Goal: Task Accomplishment & Management: Manage account settings

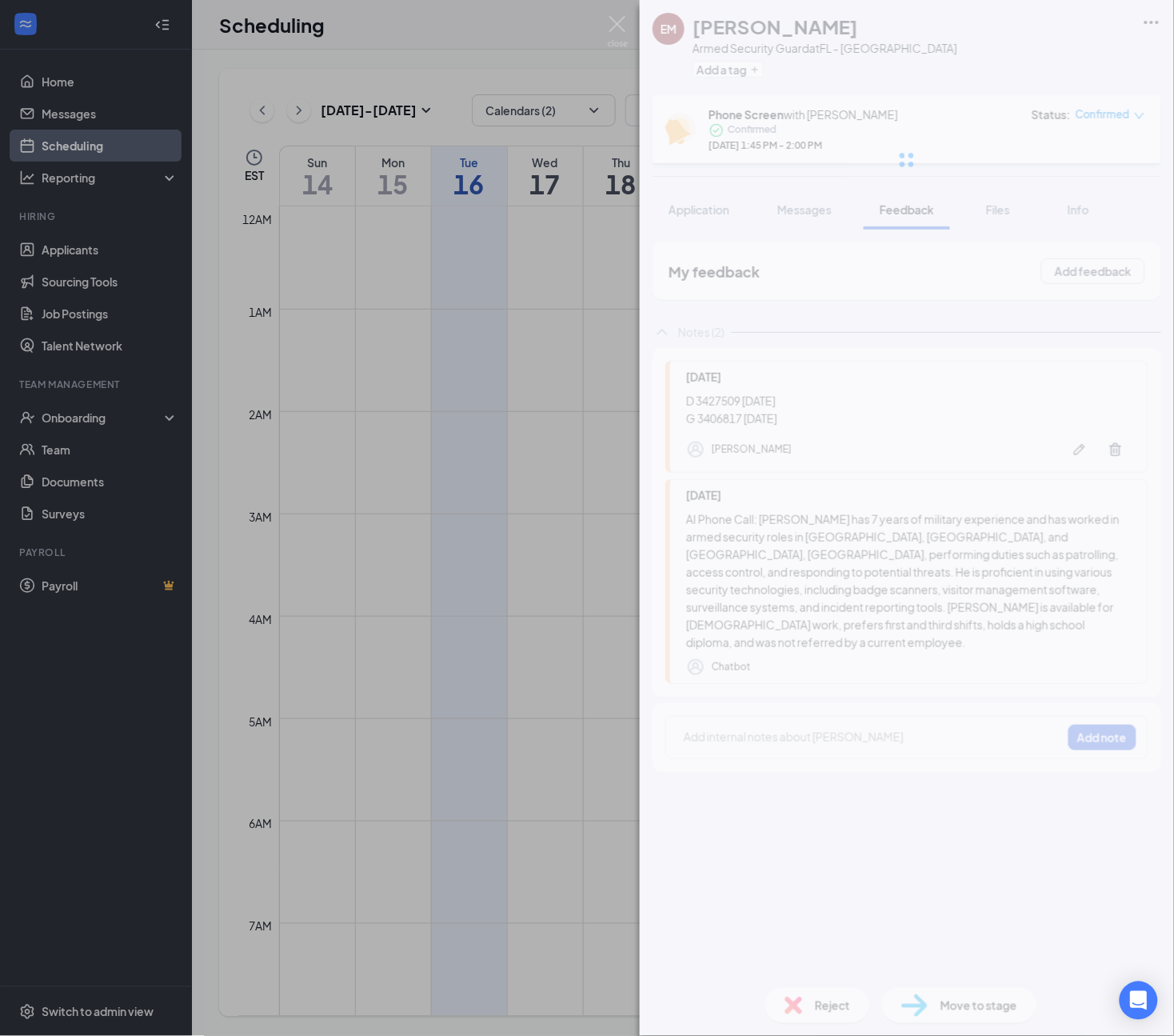
scroll to position [786, 0]
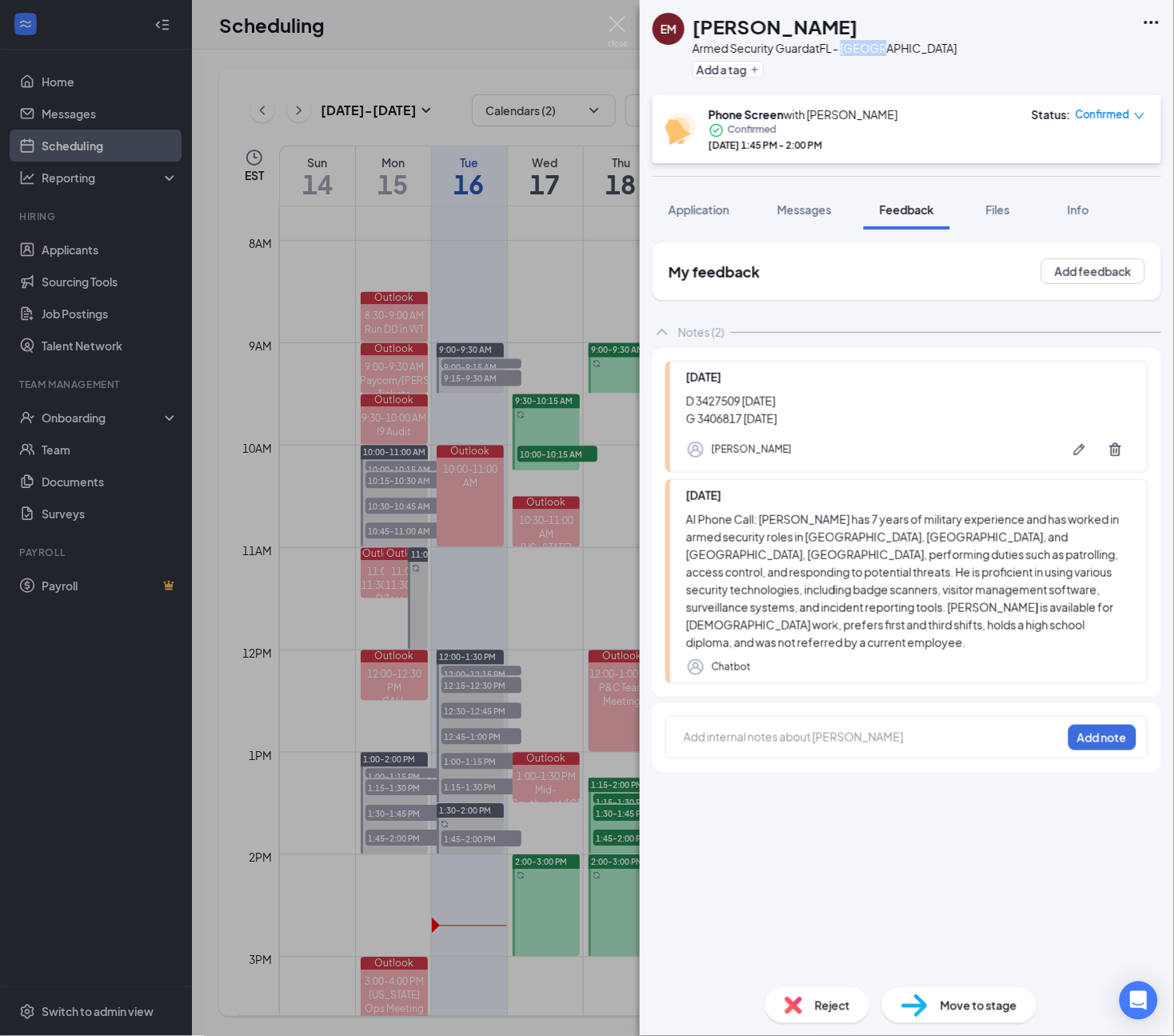
click at [1048, 8] on div "EM [PERSON_NAME] Armed Security Guard at FL - Nassau Add a tag" at bounding box center [906, 47] width 535 height 95
click at [618, 22] on img at bounding box center [618, 32] width 20 height 32
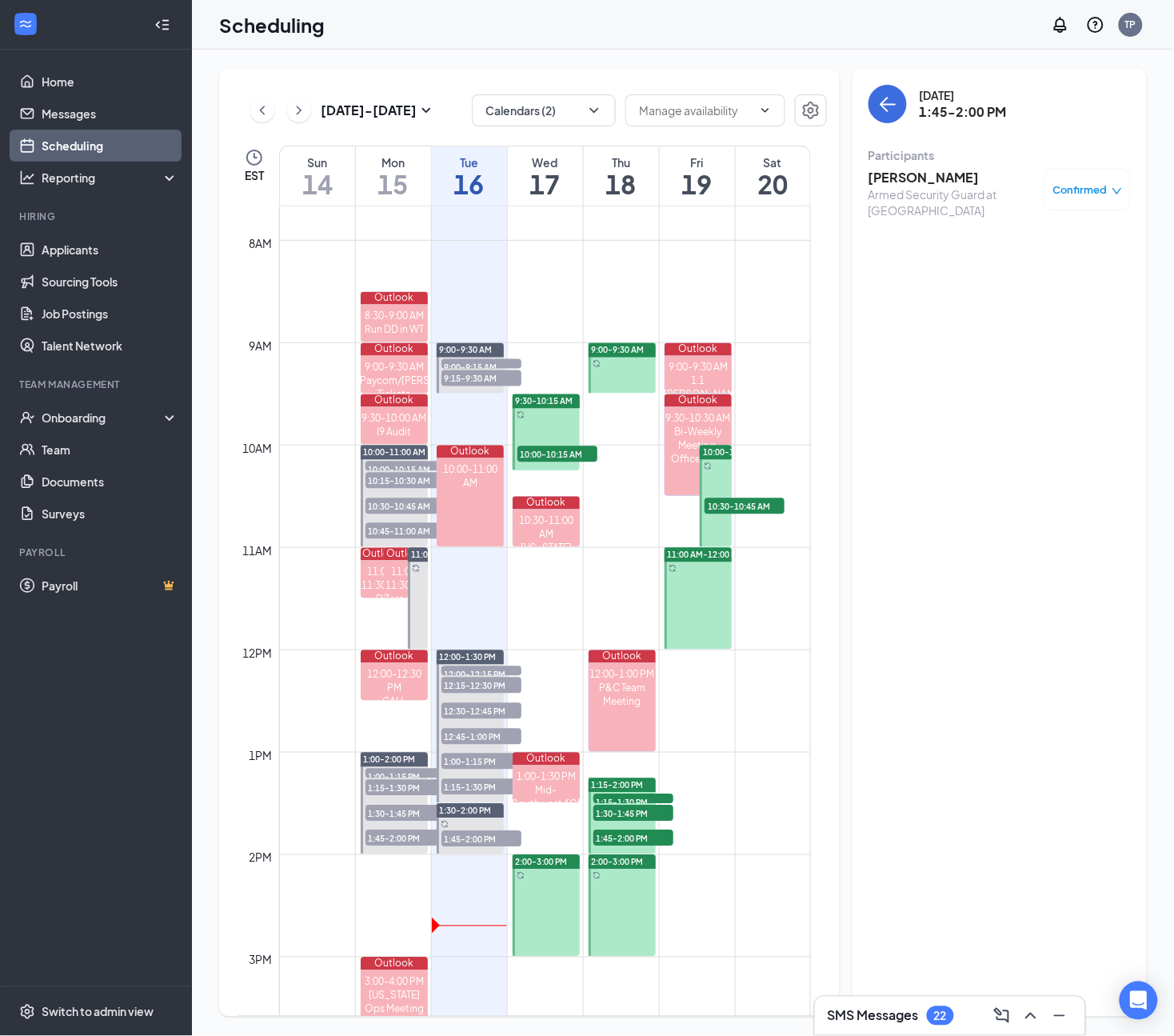
click at [469, 730] on span "12:45-1:00 PM" at bounding box center [481, 736] width 80 height 16
click at [464, 764] on span "1:00-1:15 PM" at bounding box center [481, 761] width 80 height 16
click at [470, 688] on span "12:15-12:30 PM" at bounding box center [481, 685] width 80 height 16
click at [928, 173] on h3 "[PERSON_NAME]" at bounding box center [952, 177] width 168 height 18
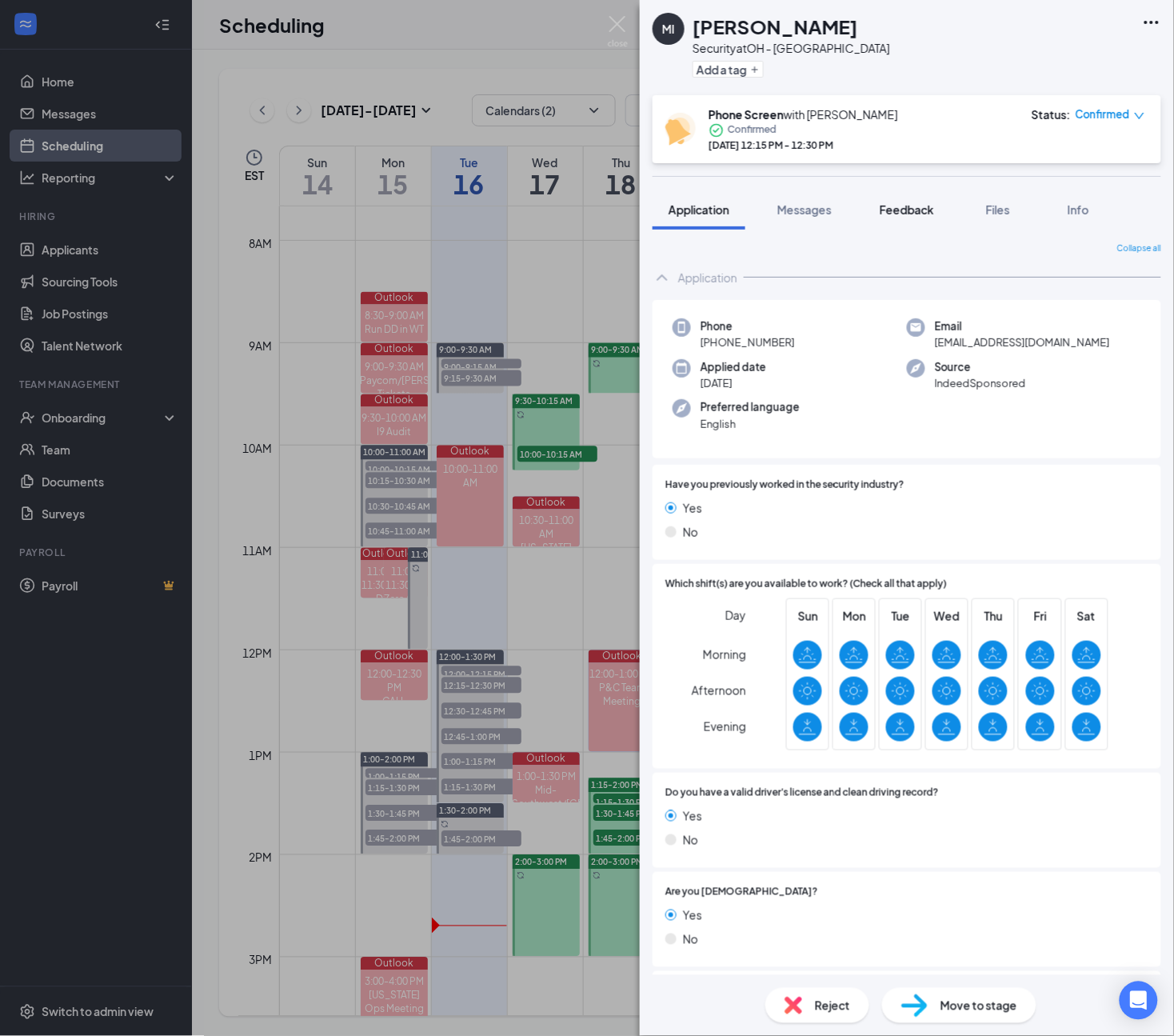
click at [908, 207] on span "Feedback" at bounding box center [906, 209] width 55 height 15
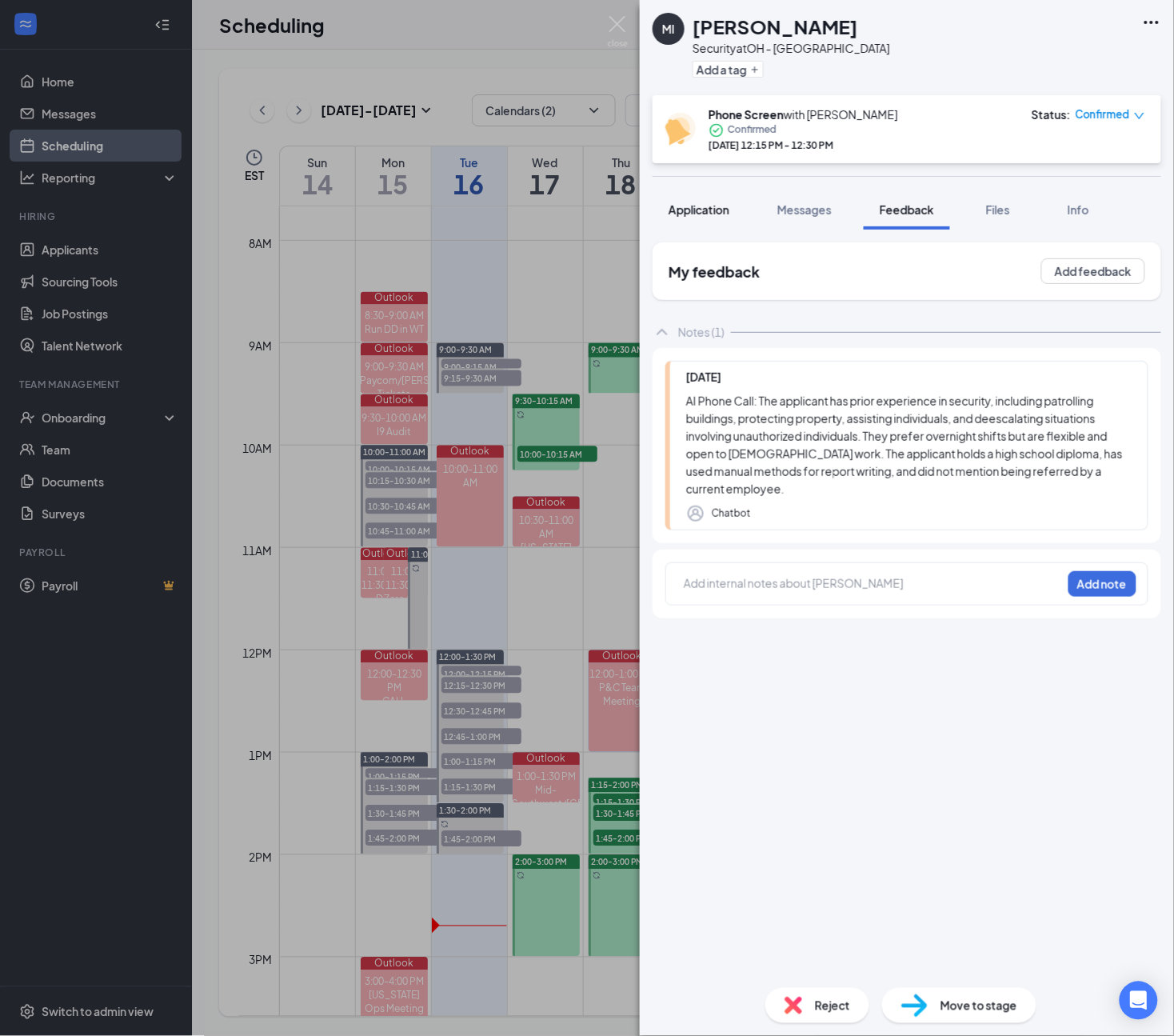
click at [714, 212] on span "Application" at bounding box center [700, 209] width 61 height 15
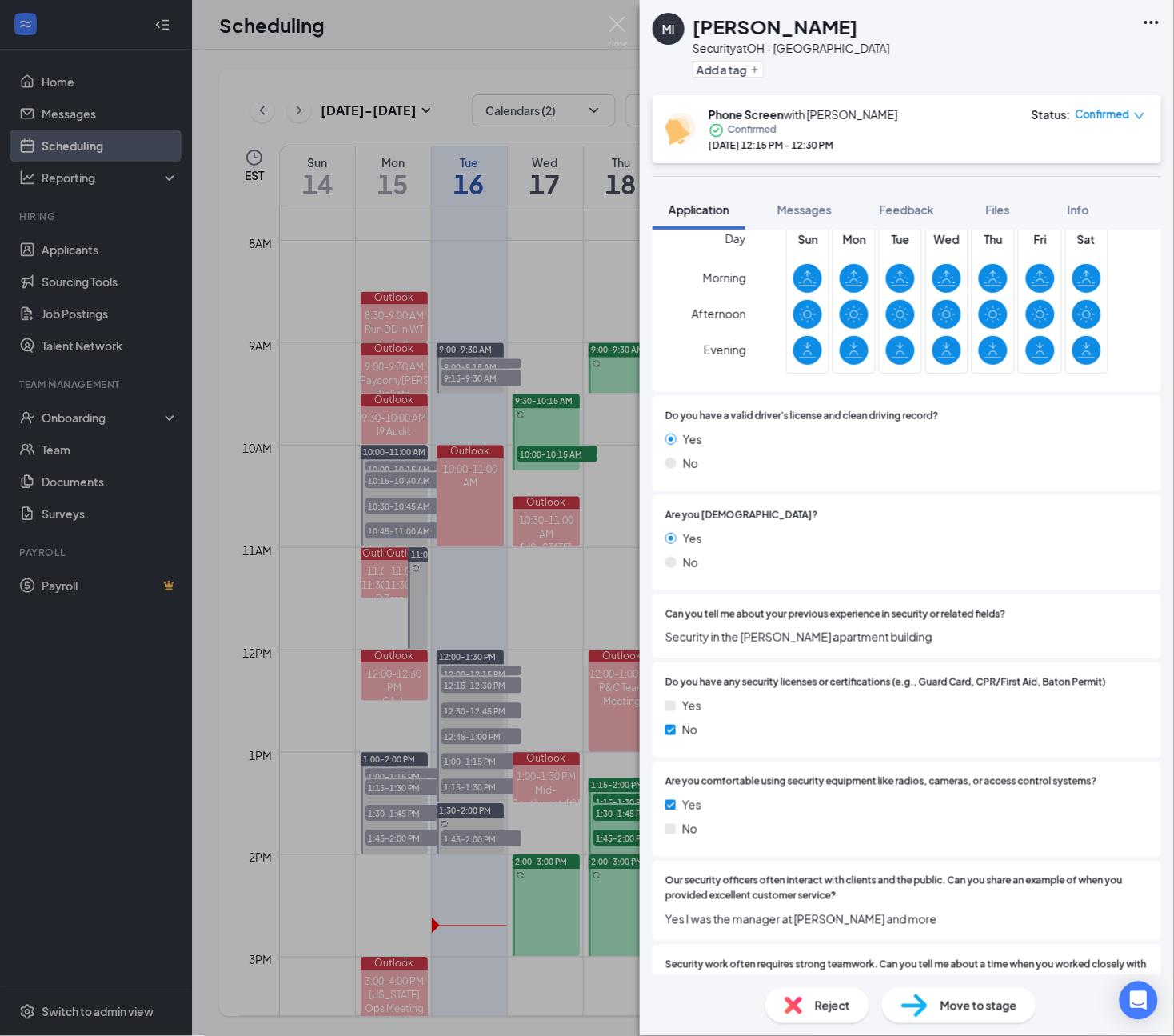
scroll to position [689, 0]
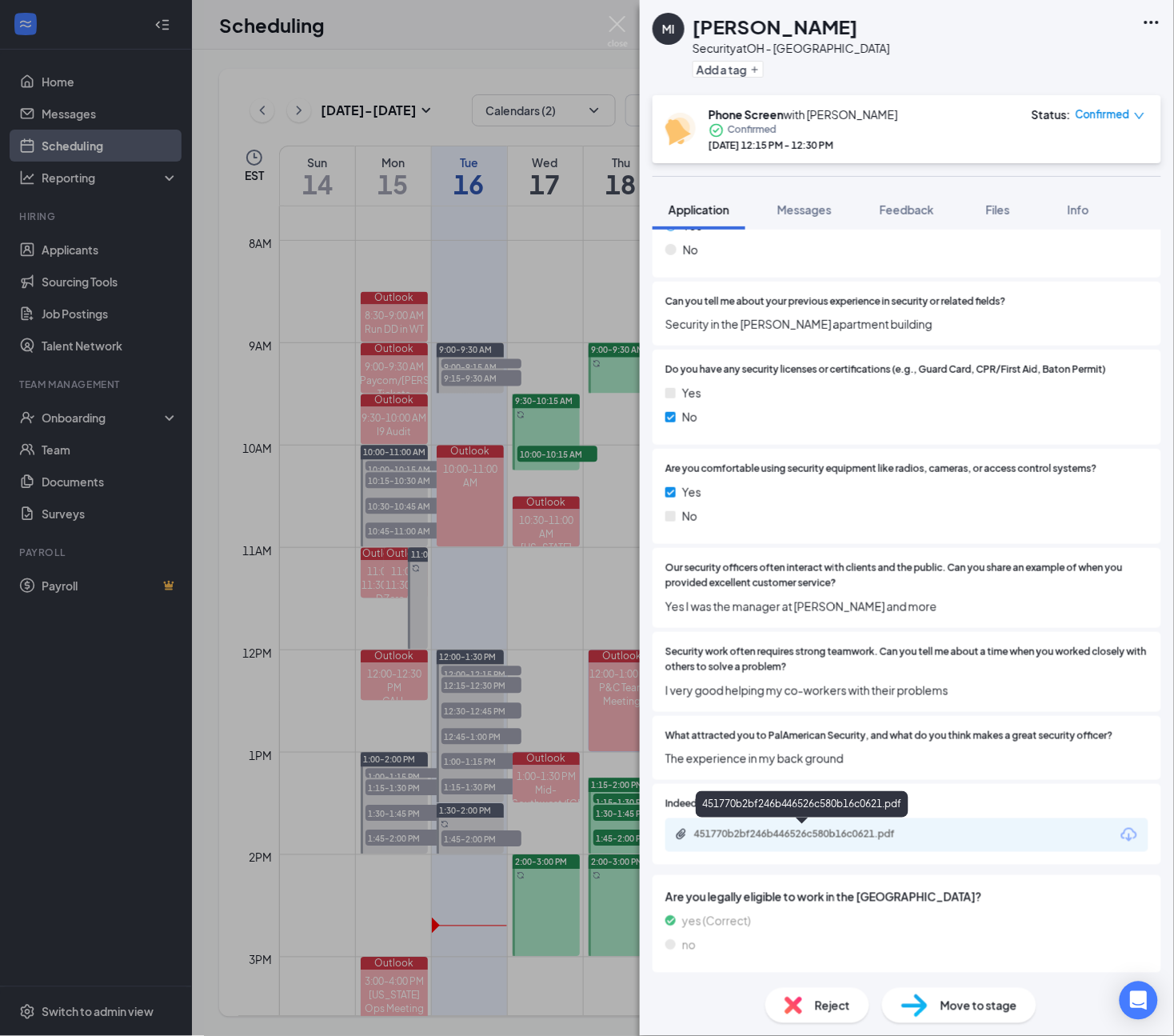
click at [858, 830] on div "451770b2bf246b446526c580b16c0621.pdf" at bounding box center [806, 834] width 224 height 13
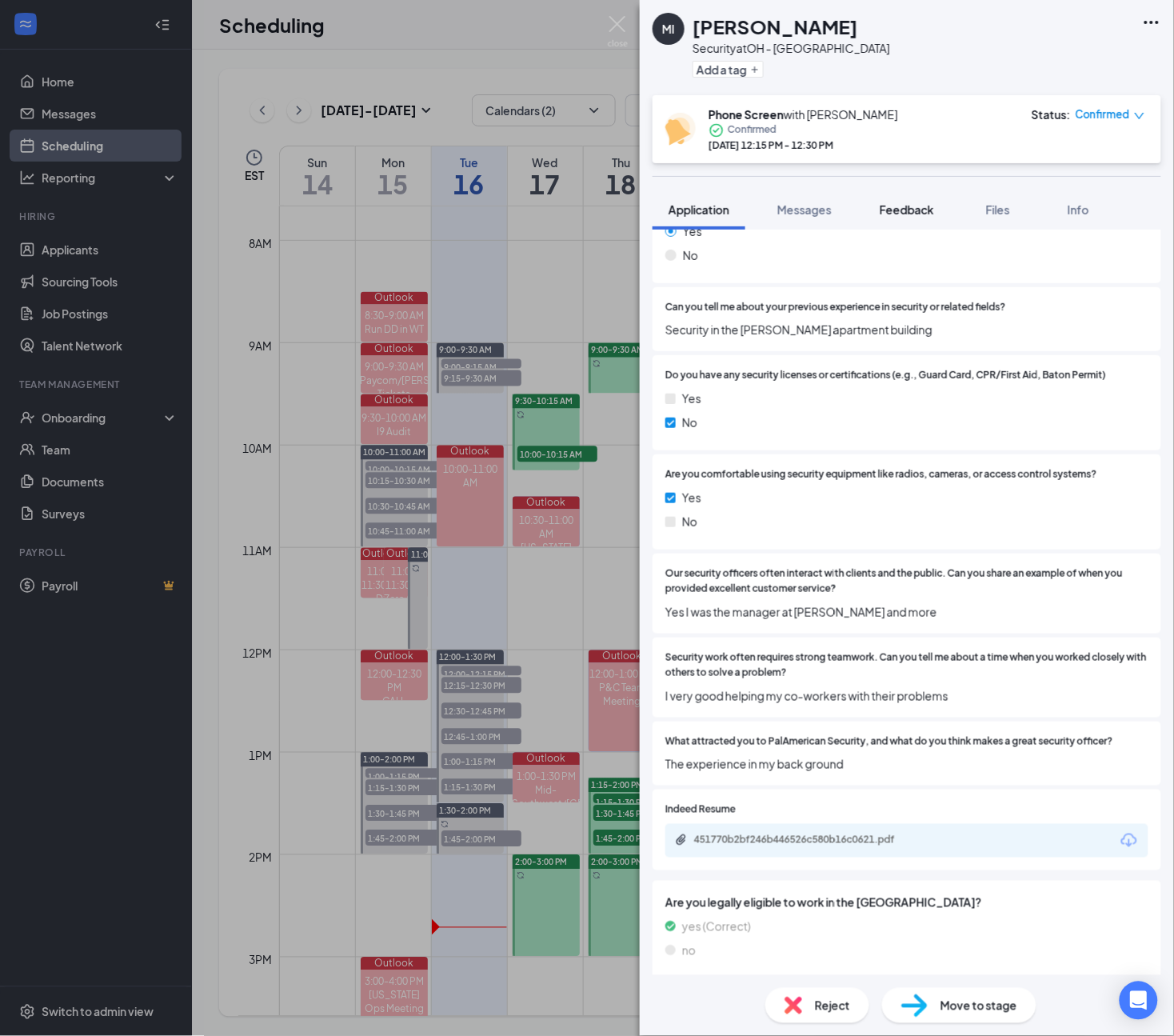
click at [933, 210] on span "Feedback" at bounding box center [906, 209] width 55 height 15
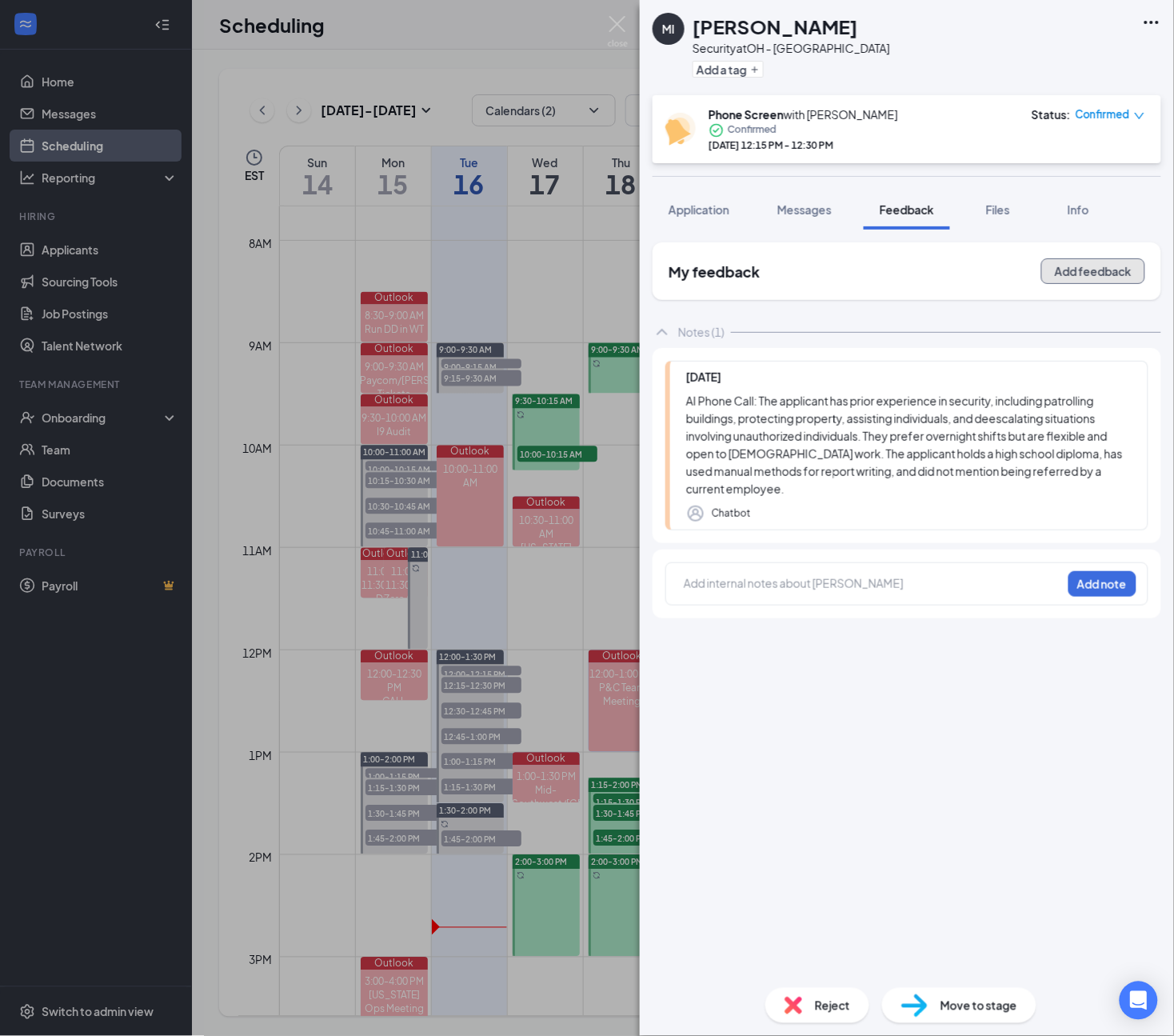
click at [1094, 271] on button "Add feedback" at bounding box center [1093, 272] width 104 height 26
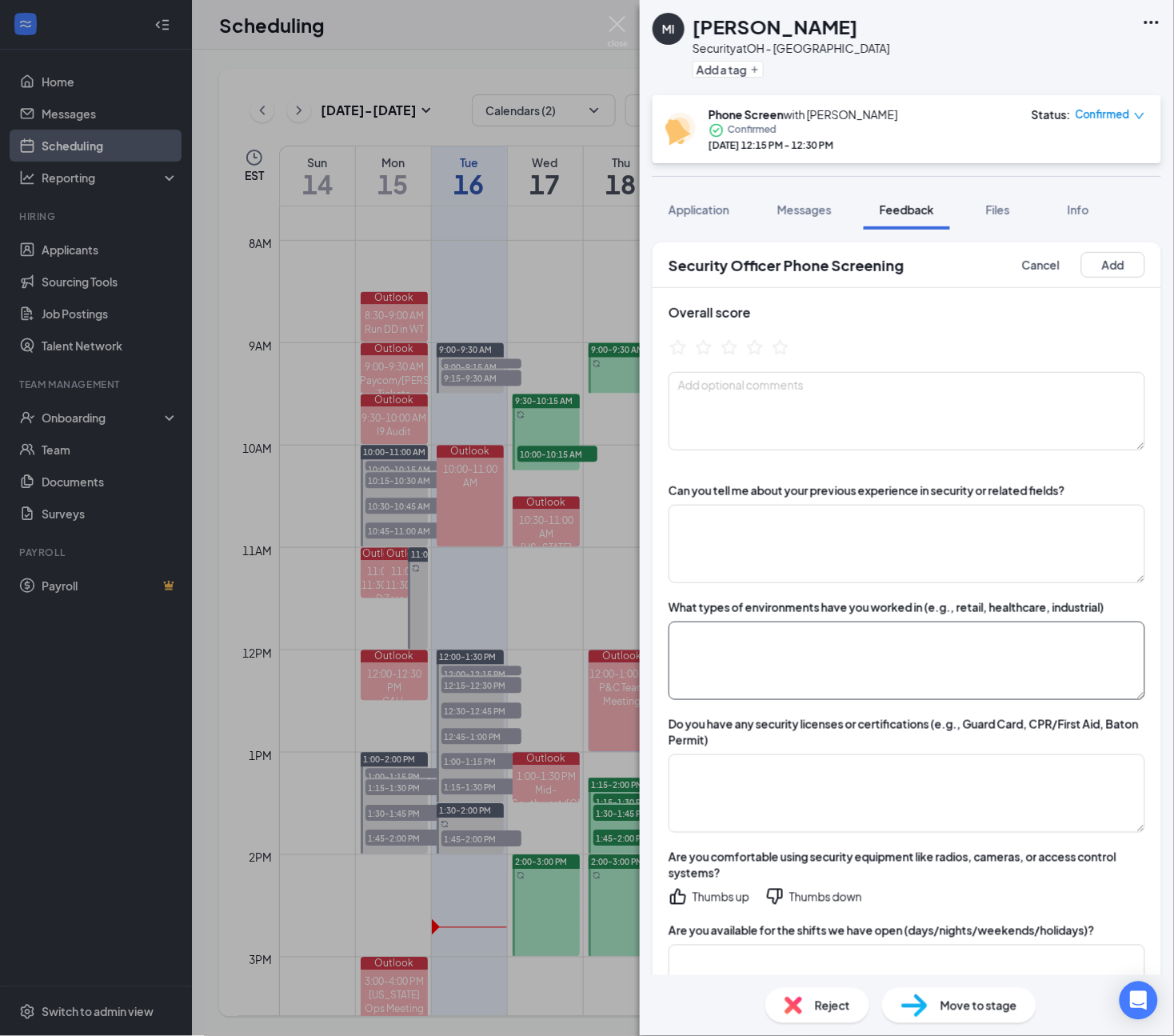
scroll to position [300, 0]
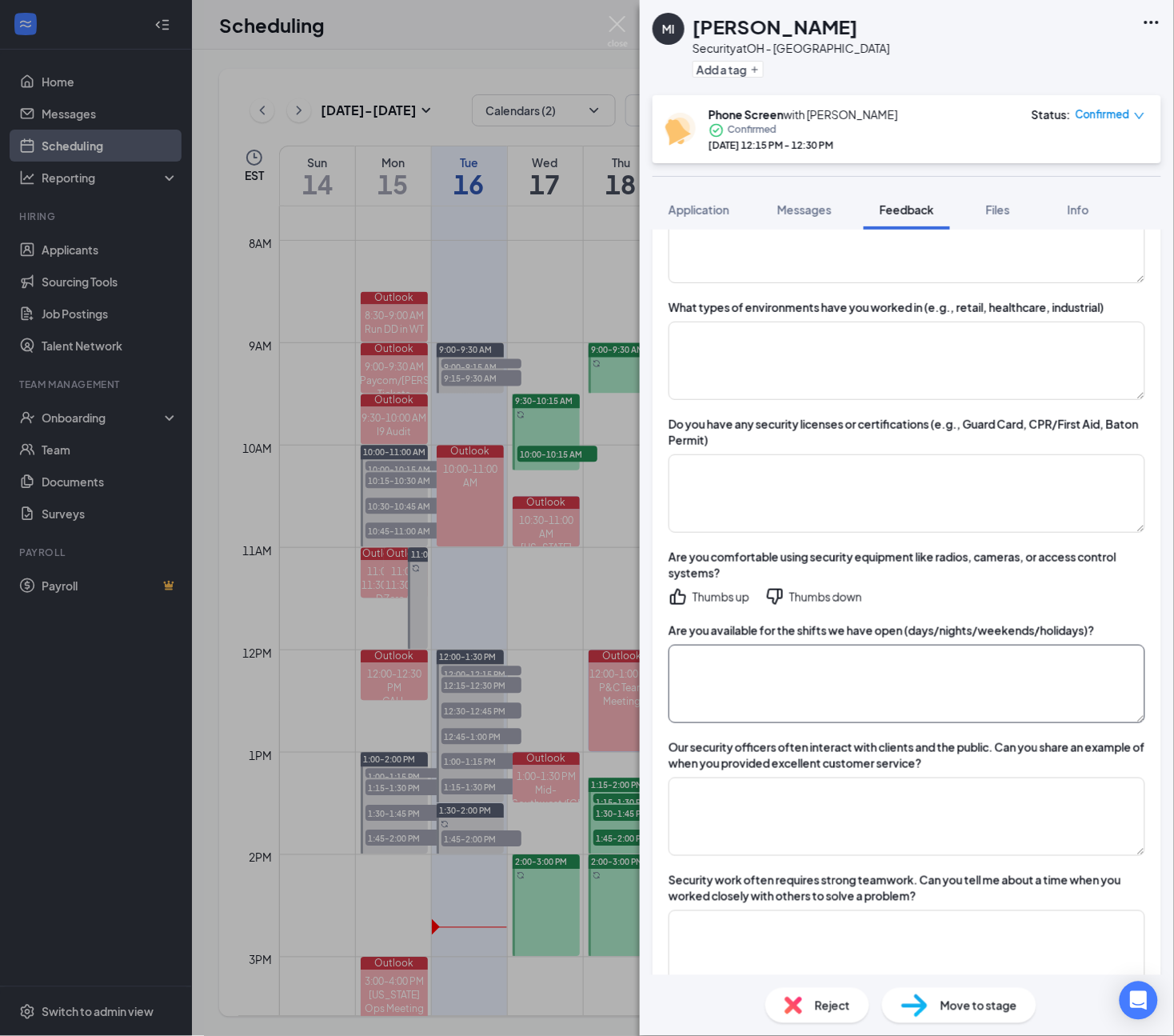
drag, startPoint x: 786, startPoint y: 700, endPoint x: 796, endPoint y: 698, distance: 10.2
click at [786, 700] on textarea at bounding box center [907, 684] width 476 height 79
click at [820, 657] on textarea "FT any day Sun- sat any afiht" at bounding box center [907, 684] width 476 height 79
type textarea "FT any day Sun- sat any shift"
click at [764, 328] on textarea at bounding box center [907, 360] width 476 height 79
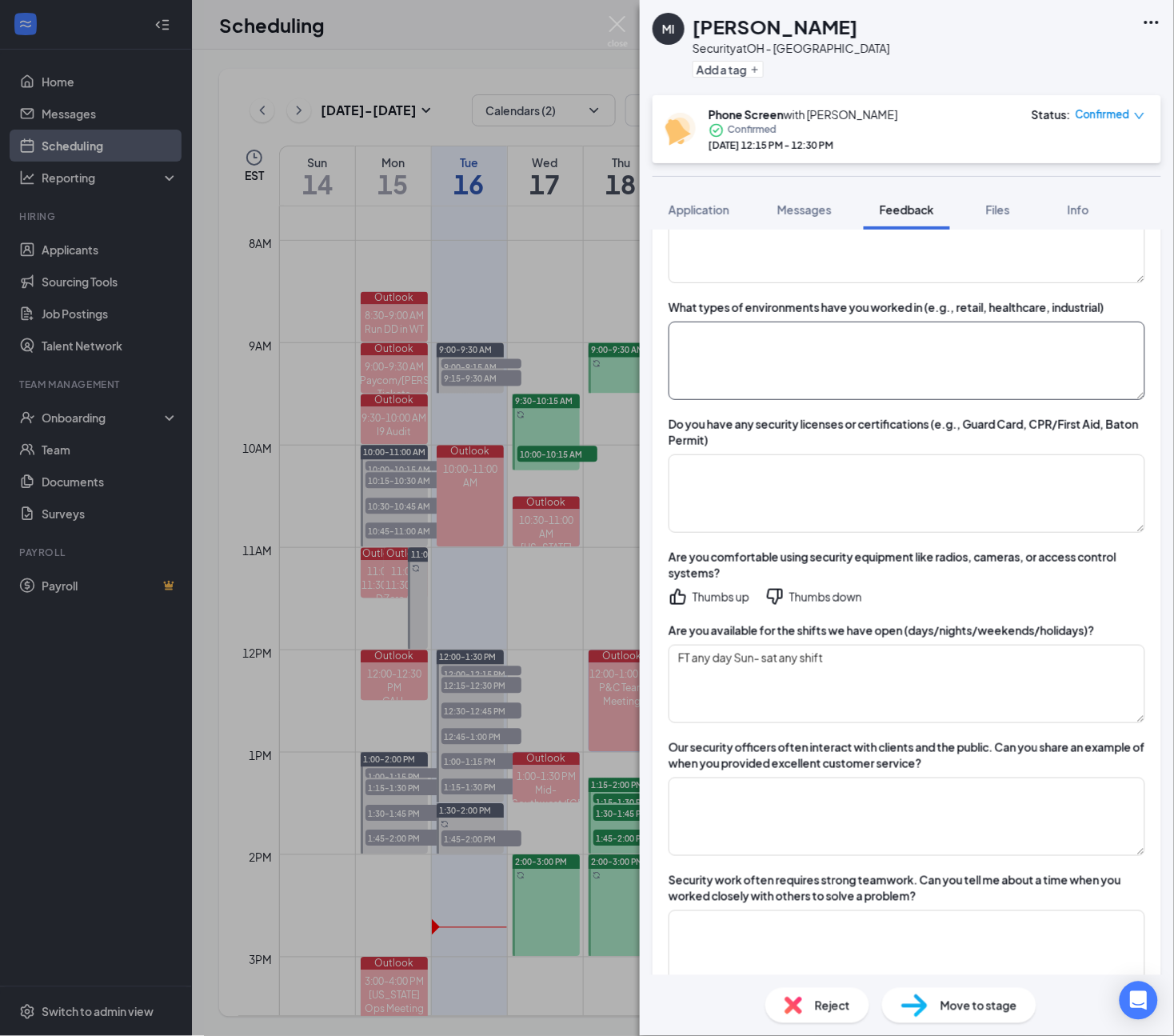
scroll to position [100, 0]
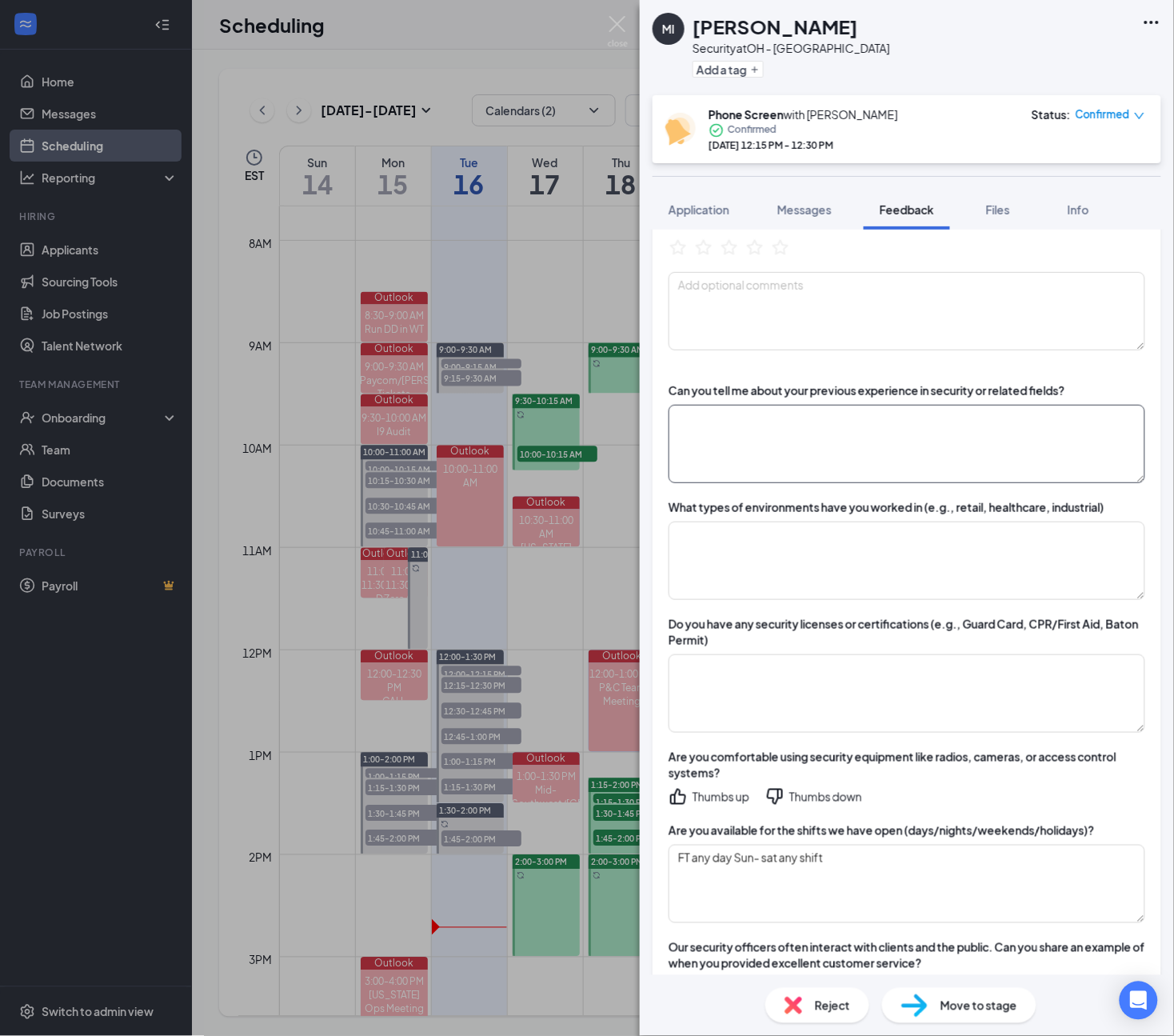
click at [757, 423] on textarea at bounding box center [907, 444] width 476 height 79
click at [737, 436] on textarea "ITS - at the aiprot. 2-3yrs. [GEOGRAPHIC_DATA] -" at bounding box center [907, 444] width 476 height 79
type textarea "ITS - at the aiprot. 2-3yrs. Terrace Apt - rounds, CCTV"
click at [700, 813] on div "Can you tell me about your previous experience in security or related fields? I…" at bounding box center [906, 917] width 509 height 1104
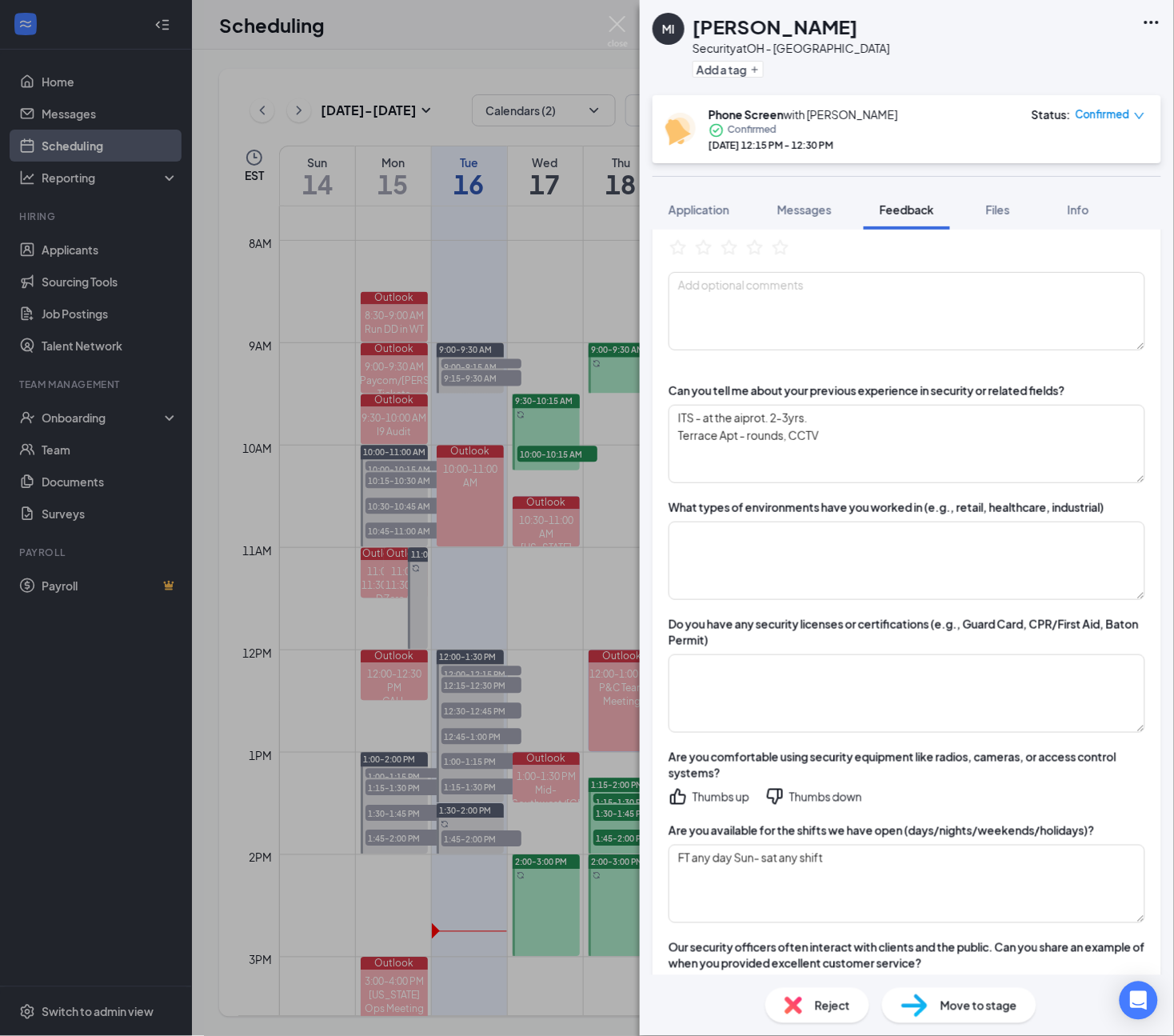
click at [708, 803] on div "Thumbs up" at bounding box center [720, 796] width 57 height 16
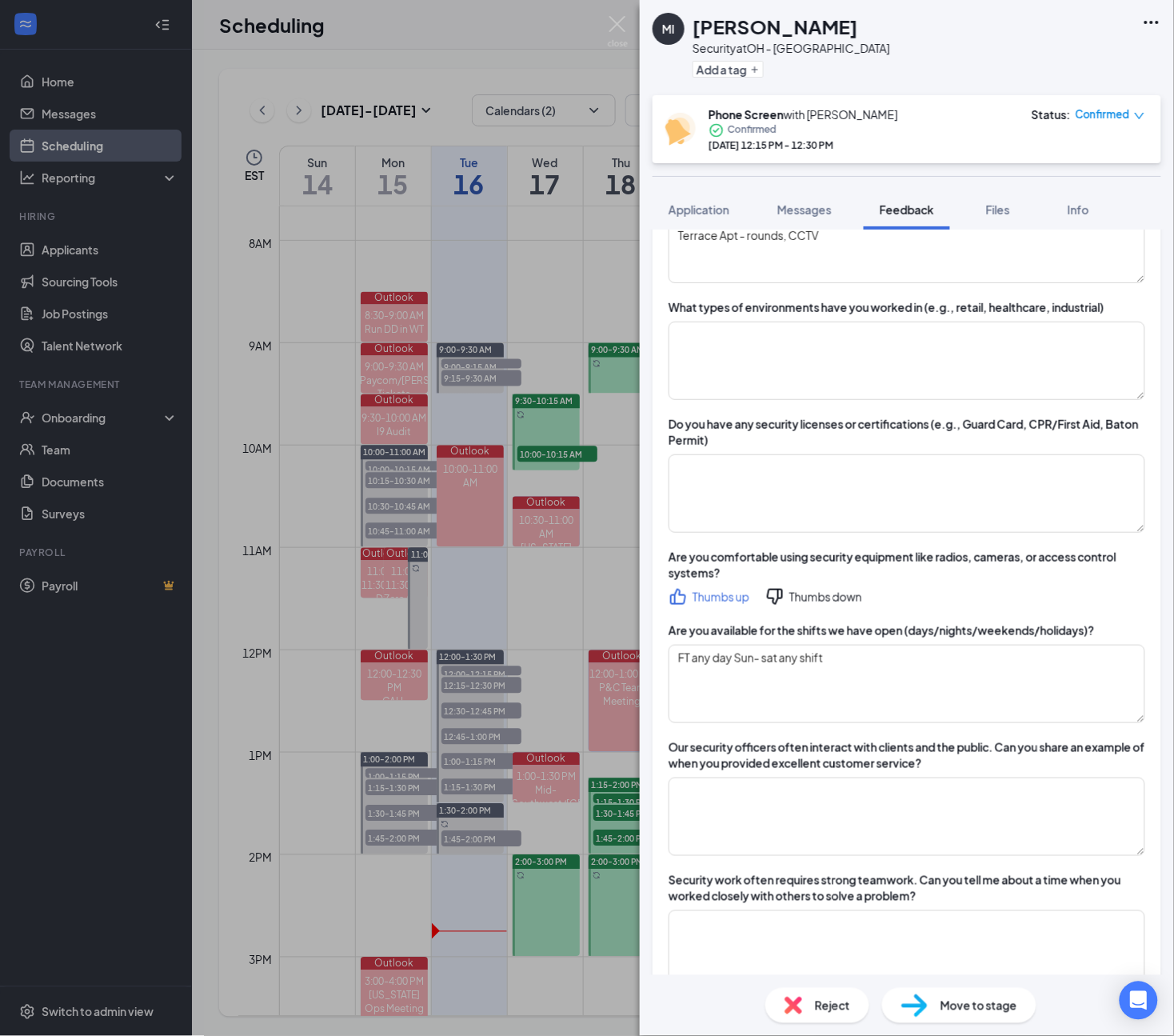
scroll to position [700, 0]
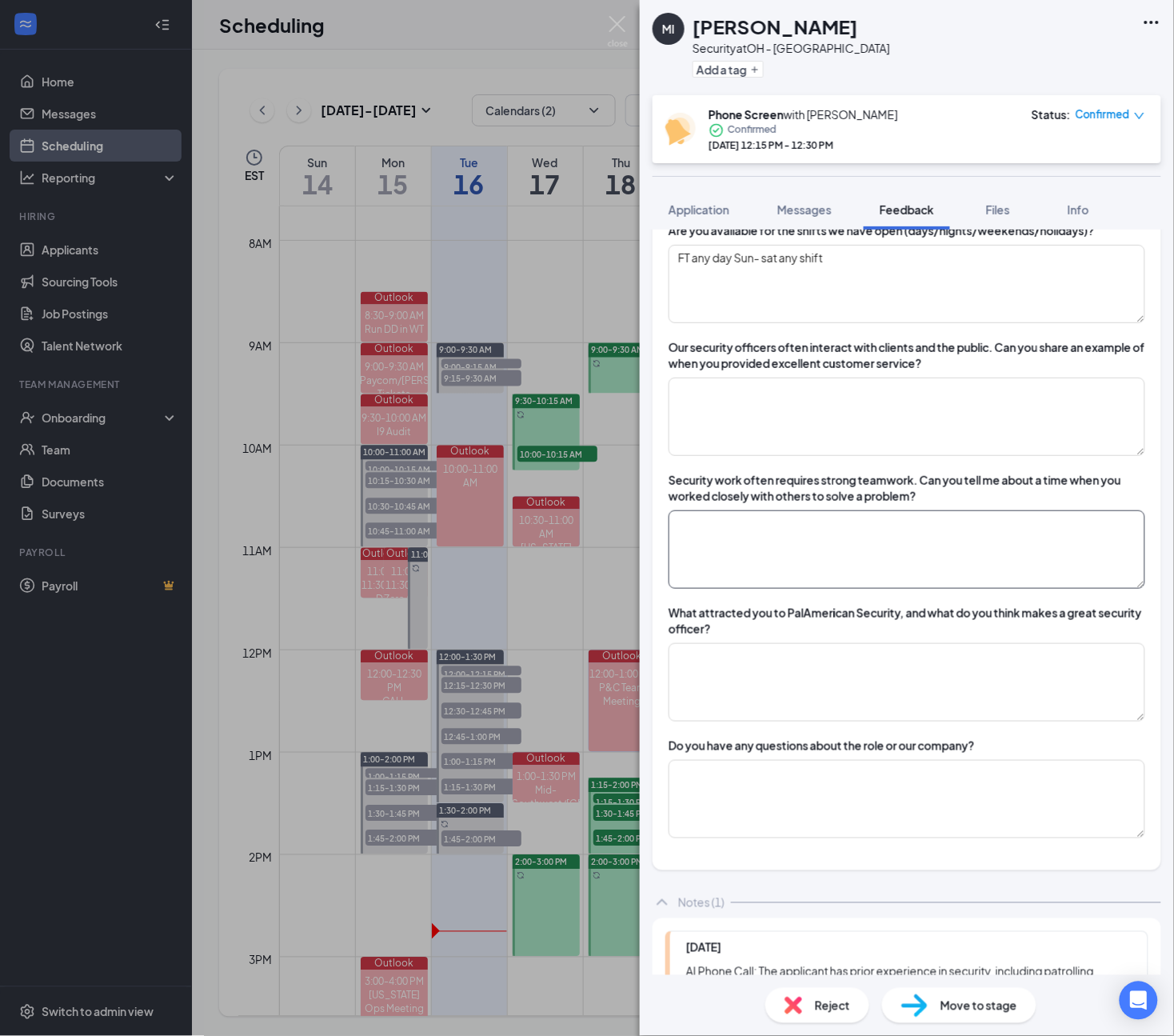
click at [808, 564] on textarea at bounding box center [907, 550] width 476 height 79
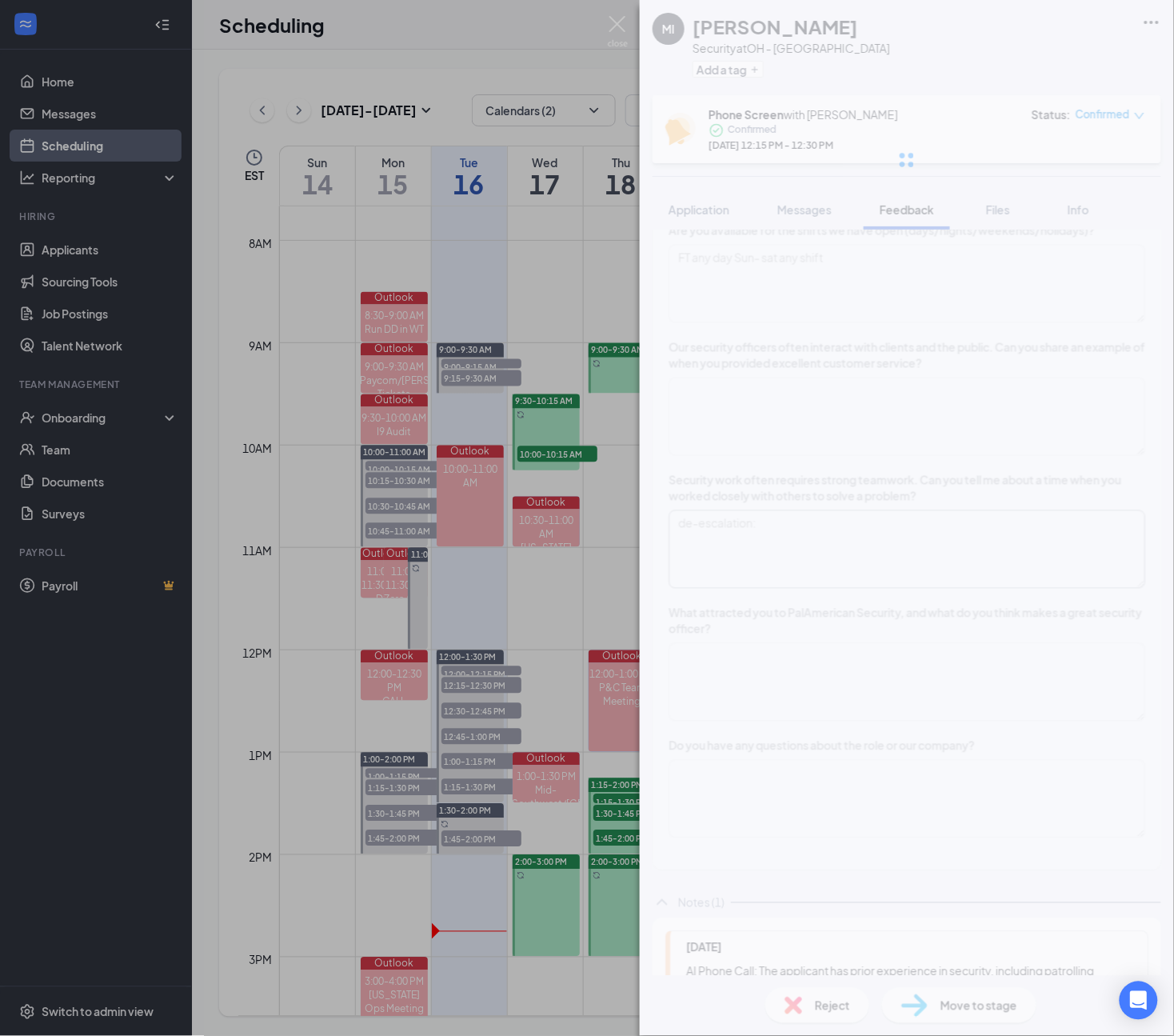
click at [809, 516] on div "MI [PERSON_NAME] Security at [GEOGRAPHIC_DATA] - [GEOGRAPHIC_DATA] Add a tag Ph…" at bounding box center [906, 518] width 535 height 1036
click at [803, 528] on div "MI [PERSON_NAME] Security at [GEOGRAPHIC_DATA] - [GEOGRAPHIC_DATA] Add a tag Ph…" at bounding box center [906, 518] width 535 height 1036
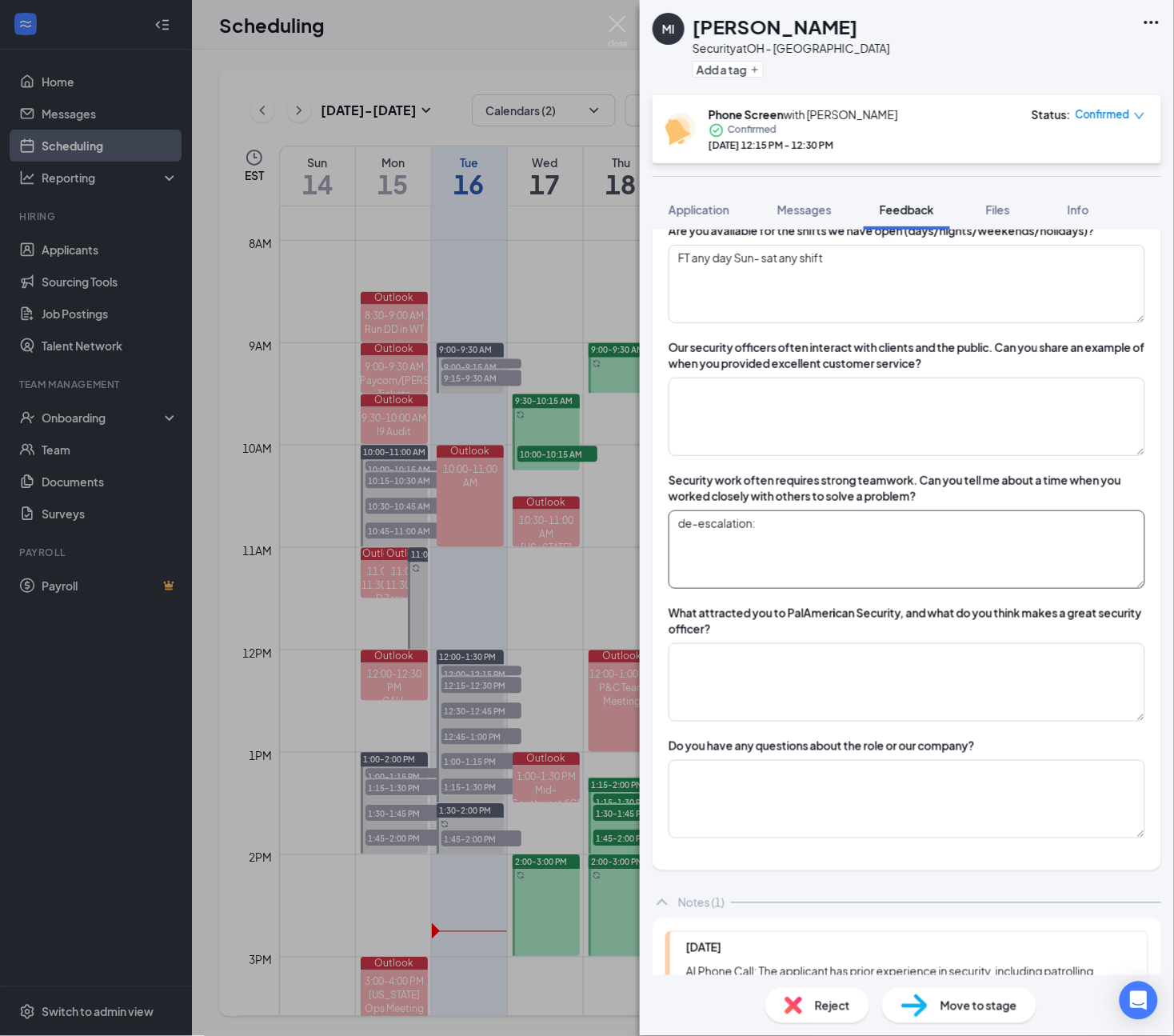
click at [803, 528] on textarea "de-escalation:" at bounding box center [907, 550] width 476 height 79
click at [937, 529] on div "MI [PERSON_NAME] Security at [GEOGRAPHIC_DATA] - [GEOGRAPHIC_DATA] Add a tag Ph…" at bounding box center [906, 518] width 535 height 1036
type textarea "de-escalation: pull ppl aside, take it out."
click at [864, 709] on textarea at bounding box center [907, 682] width 476 height 79
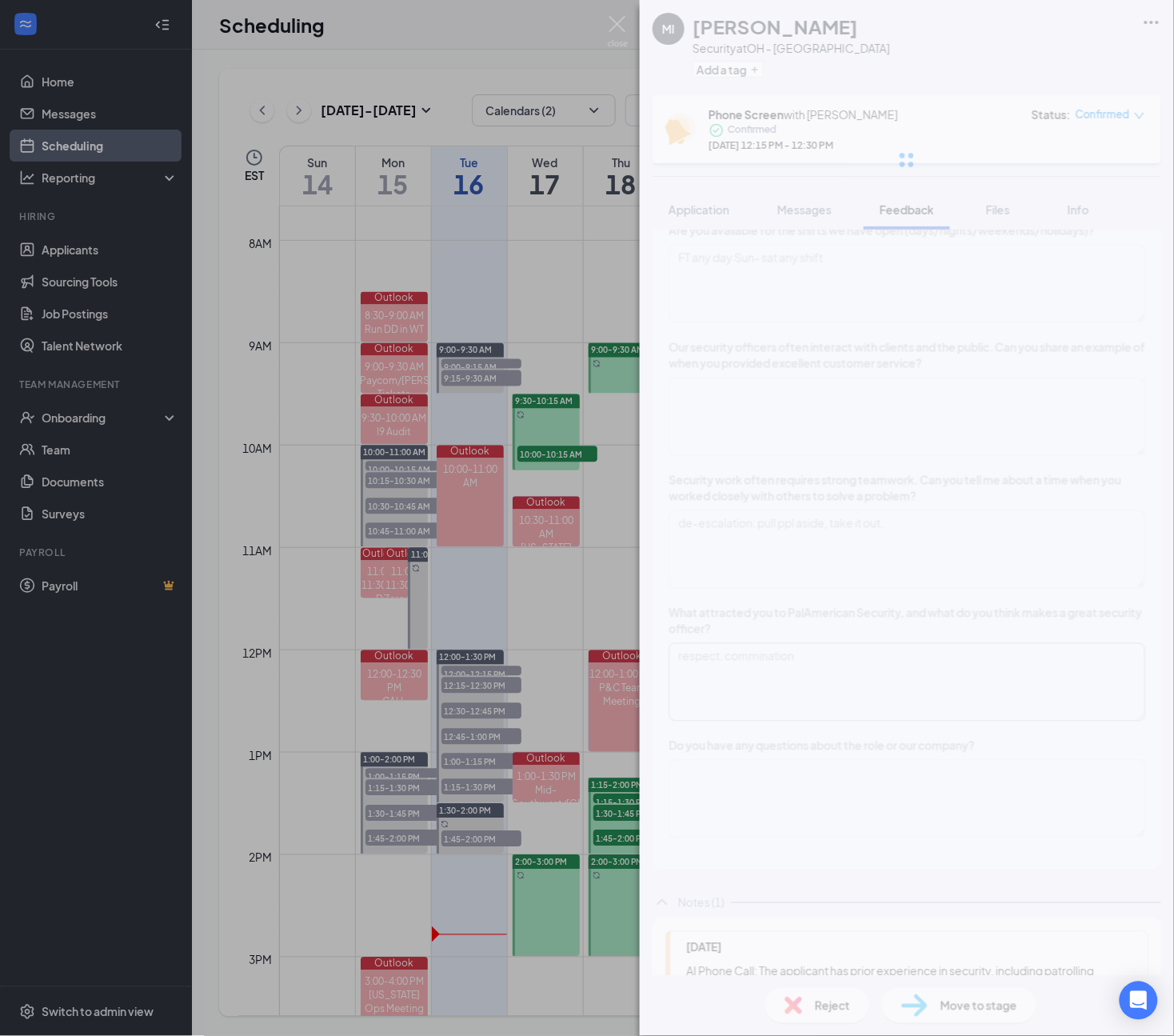
type textarea "respect. commination"
click at [867, 670] on div "MI [PERSON_NAME] Security at [GEOGRAPHIC_DATA] - [GEOGRAPHIC_DATA] Add a tag Ph…" at bounding box center [906, 518] width 535 height 1036
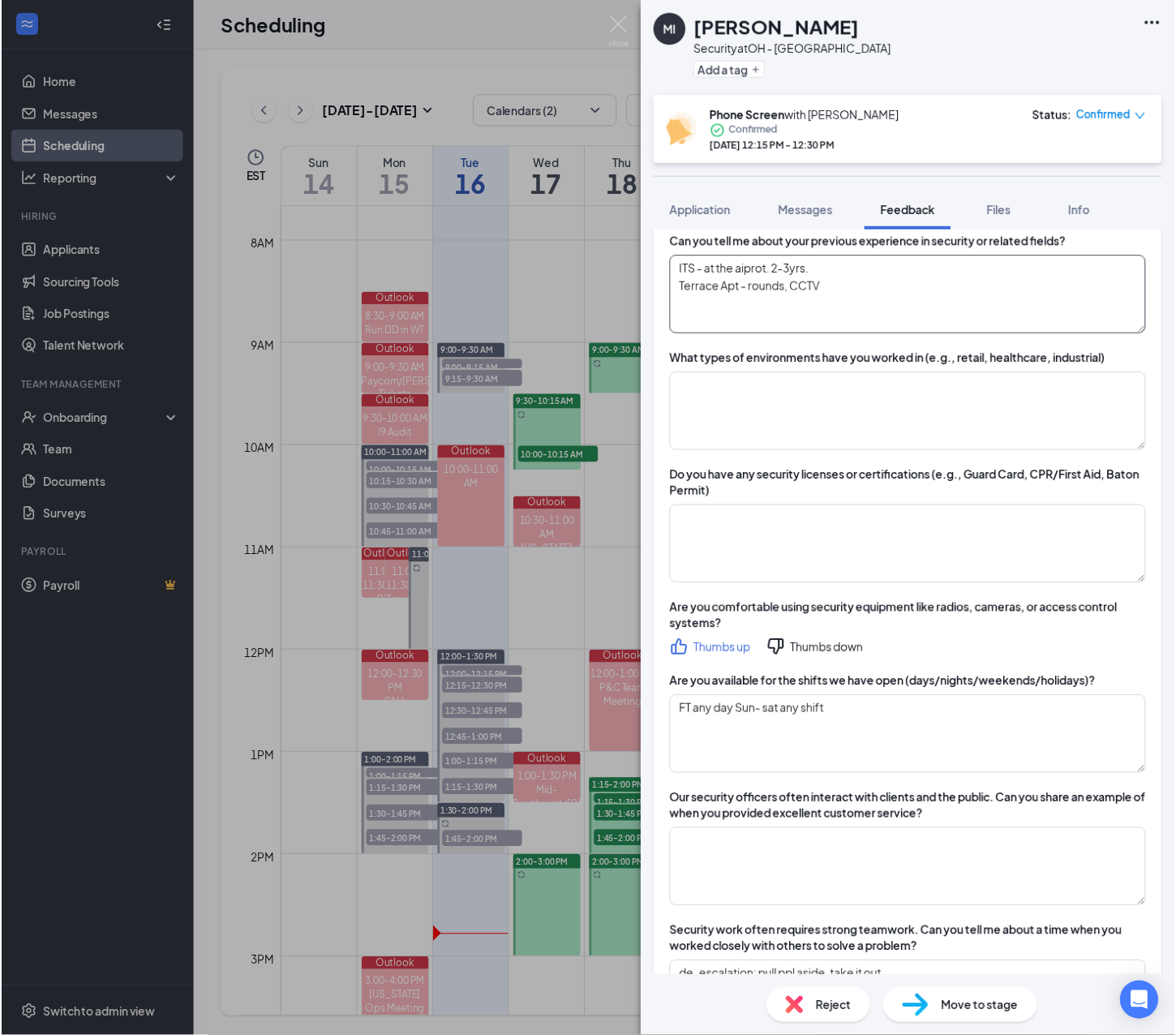
scroll to position [0, 0]
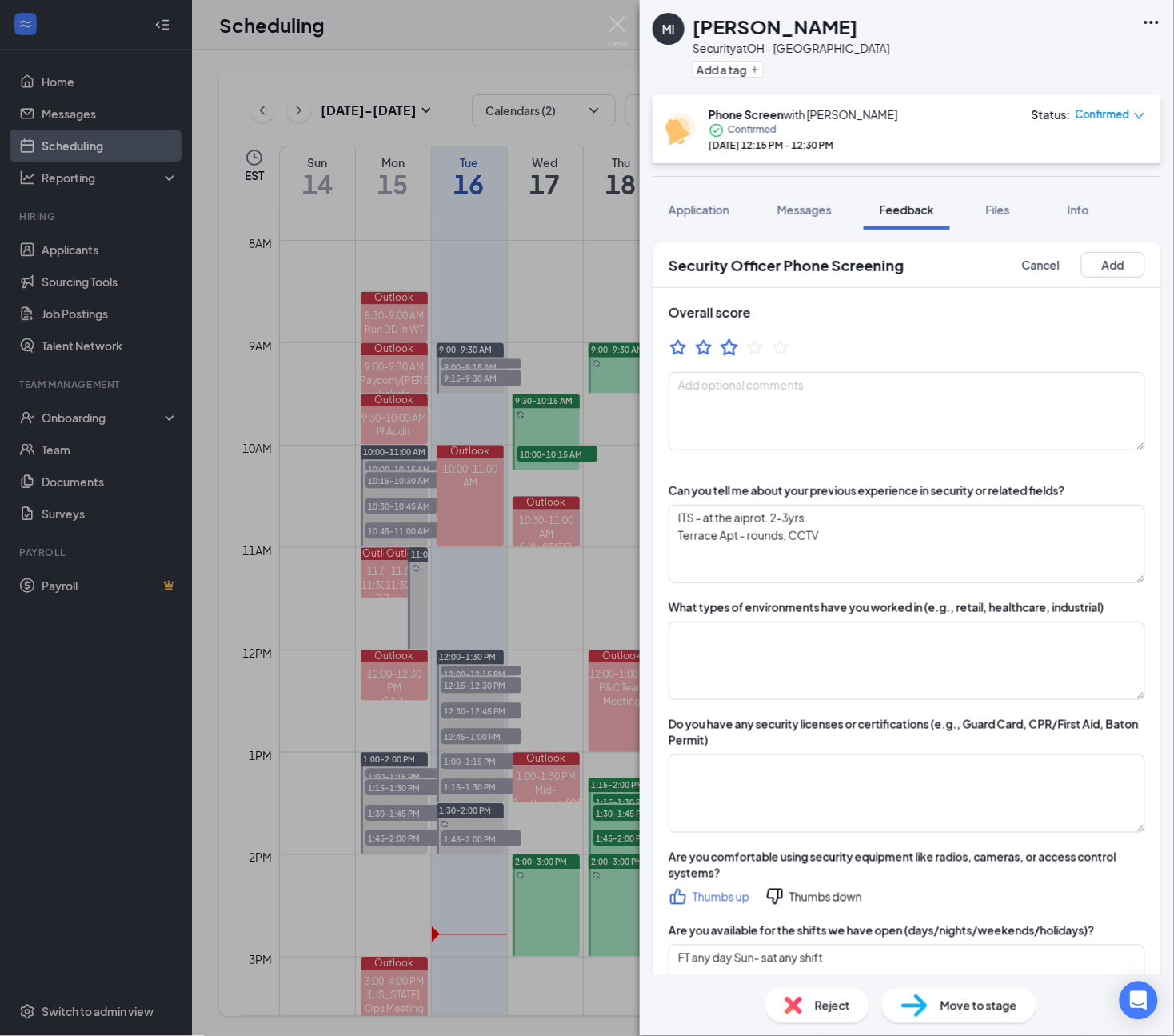
click at [725, 350] on icon "StarBorder" at bounding box center [729, 347] width 20 height 20
click at [1118, 256] on button "Add" at bounding box center [1113, 265] width 64 height 26
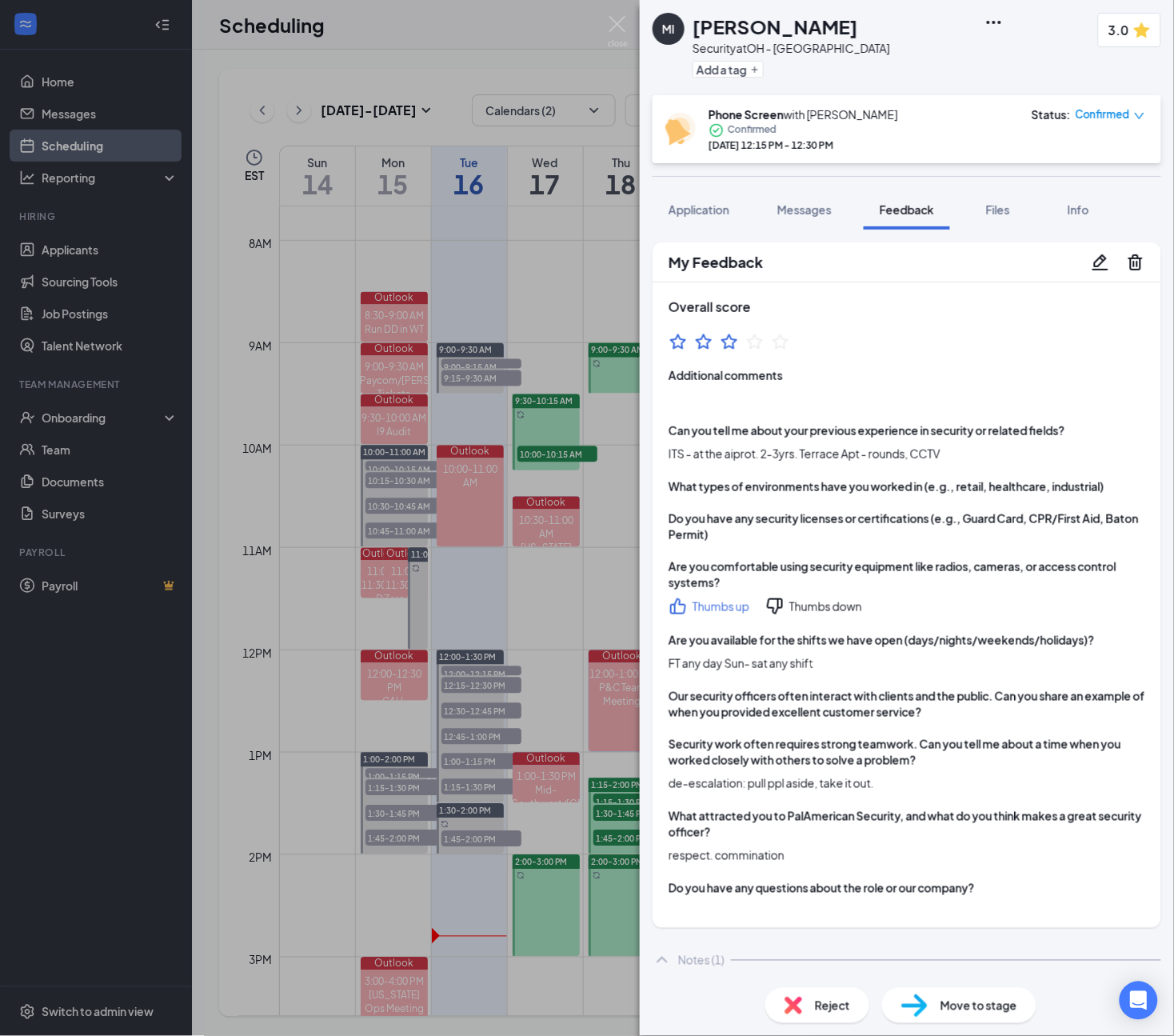
click at [945, 1017] on div "Move to stage" at bounding box center [959, 1005] width 155 height 35
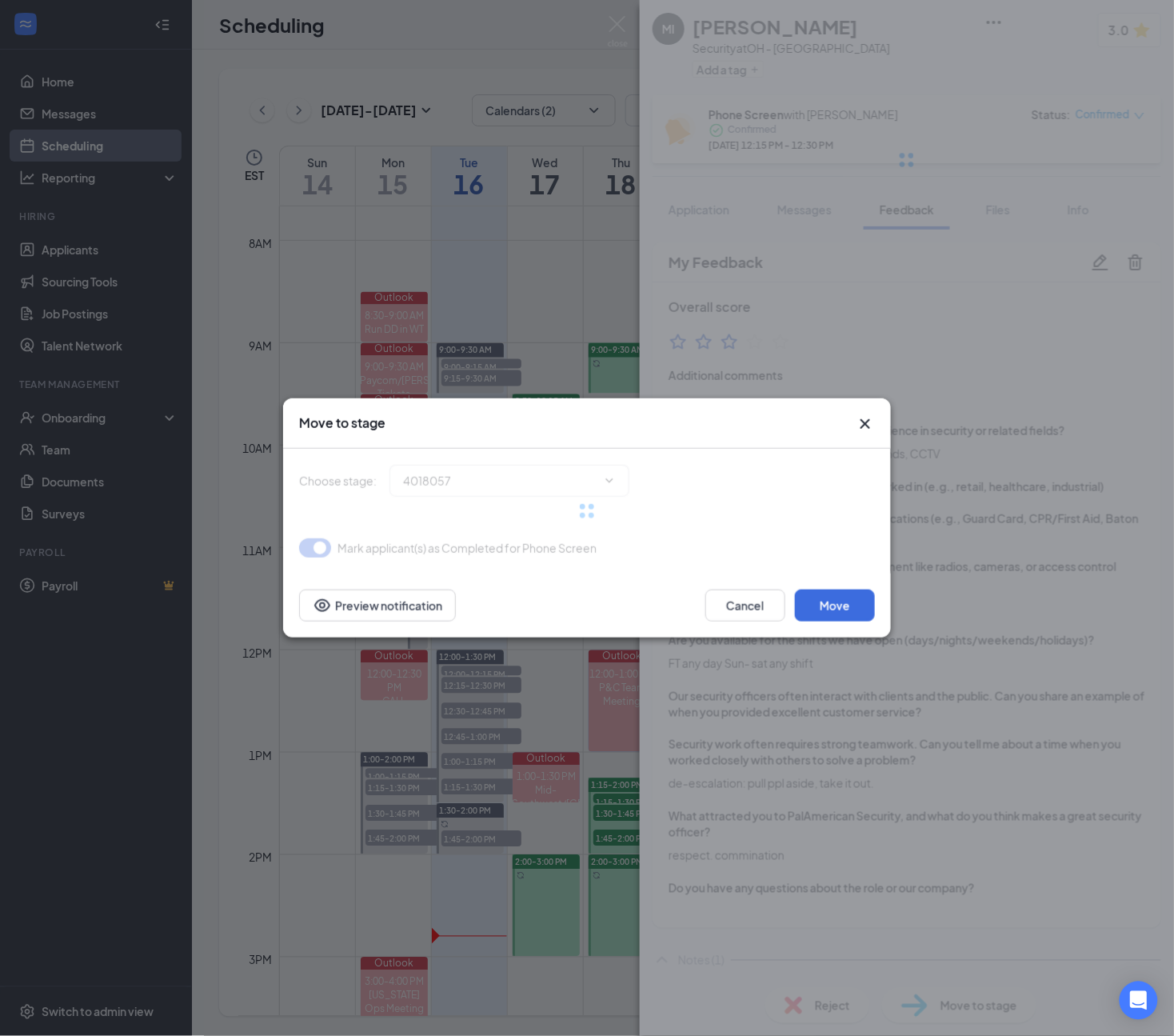
type input "Onsite Interview (next stage)"
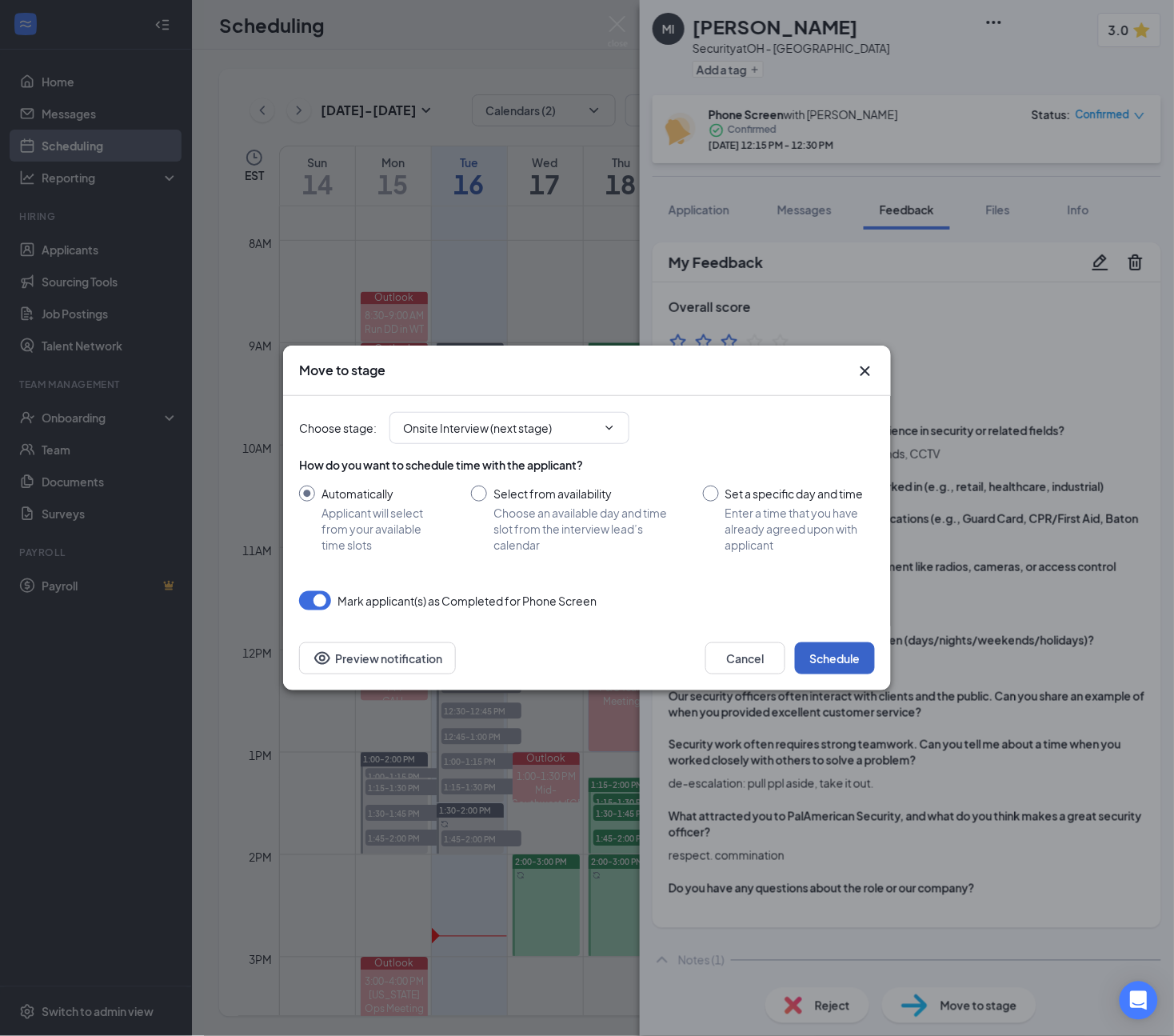
click at [828, 660] on button "Schedule" at bounding box center [835, 658] width 80 height 32
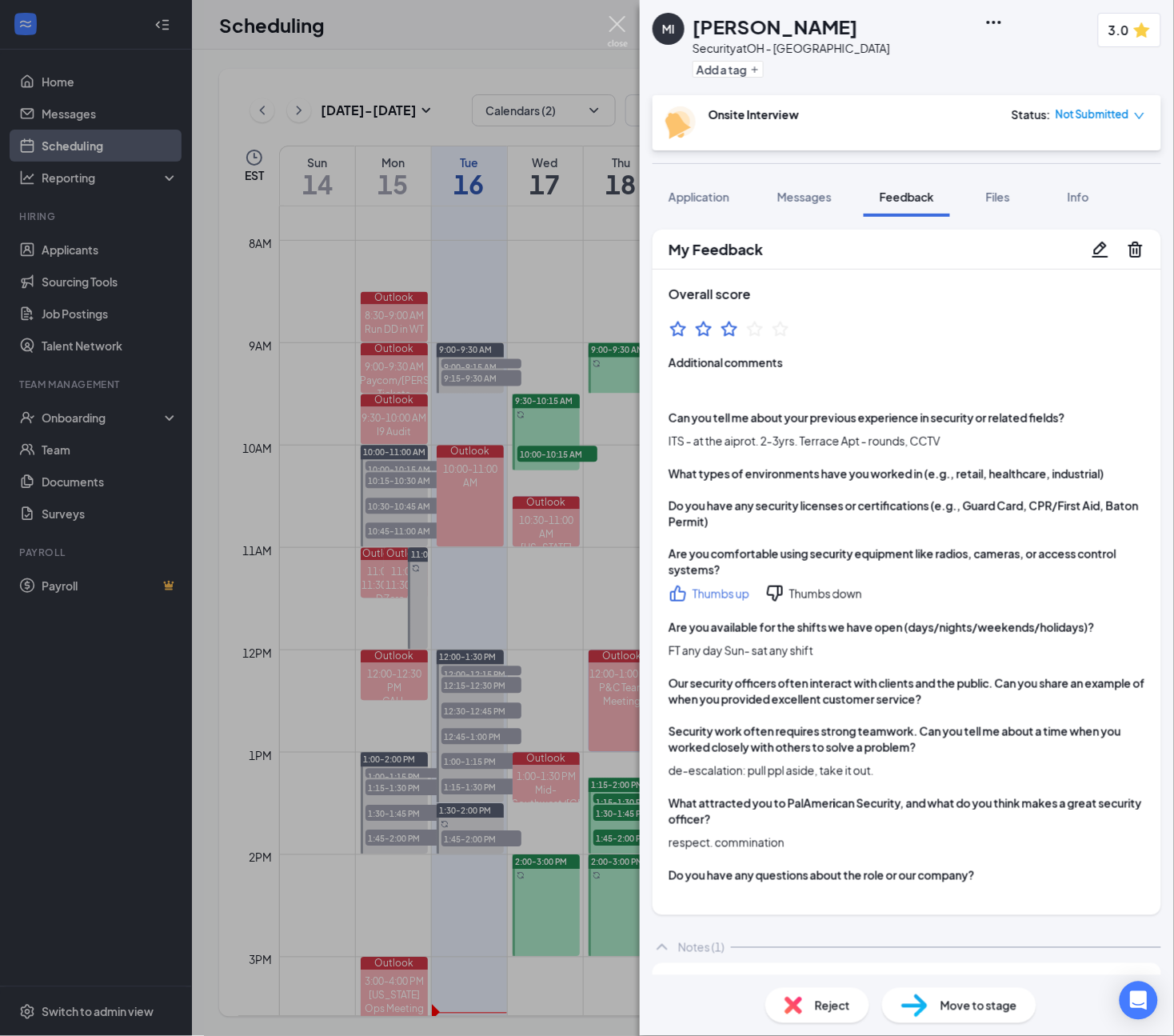
click at [618, 20] on img at bounding box center [618, 32] width 20 height 32
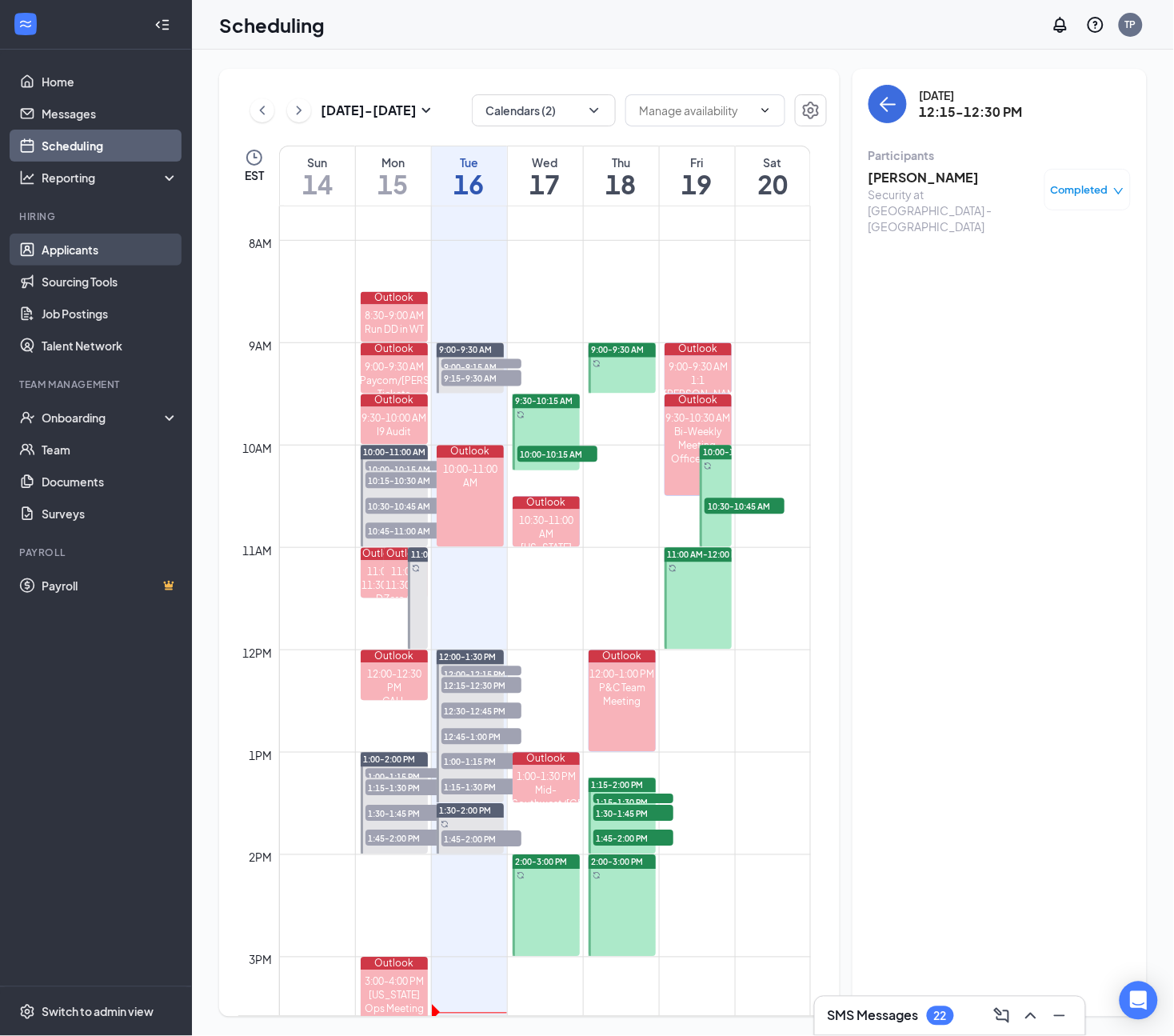
click at [74, 261] on link "Applicants" at bounding box center [110, 249] width 137 height 32
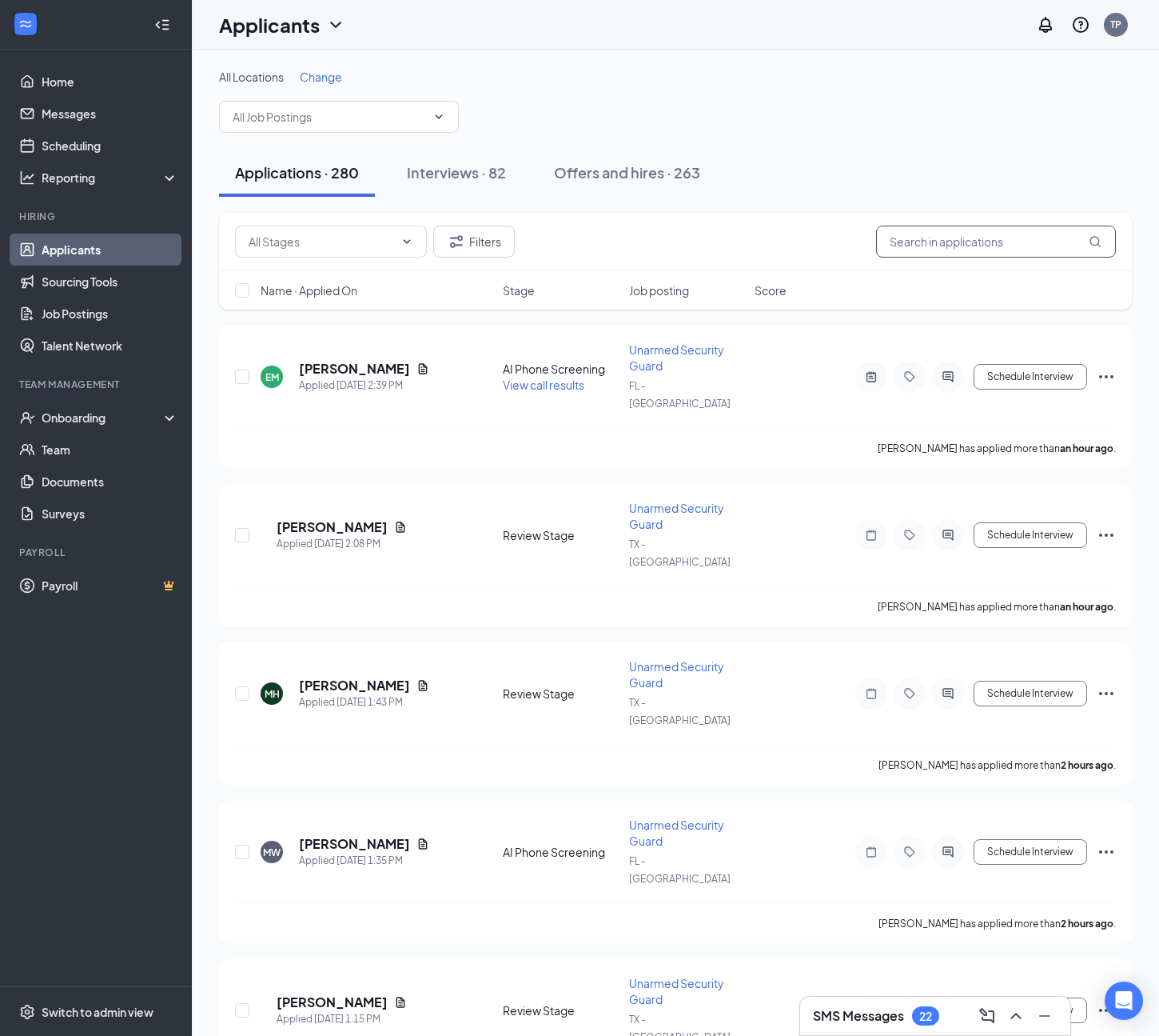
click at [939, 246] on input "text" at bounding box center [996, 241] width 240 height 32
paste input "[PERSON_NAME]"
type input "[PERSON_NAME]"
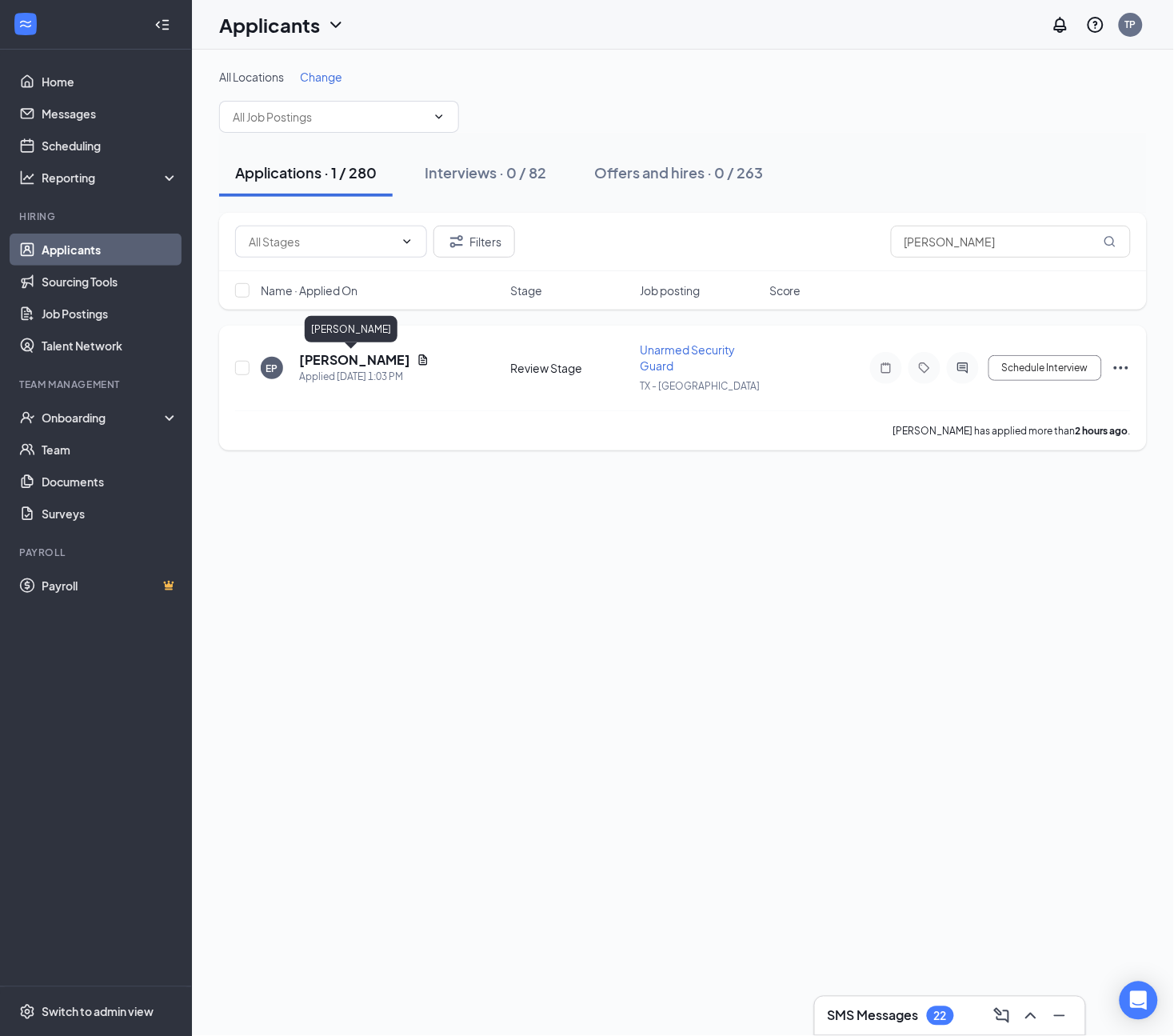
click at [360, 359] on h5 "[PERSON_NAME]" at bounding box center [355, 360] width 111 height 18
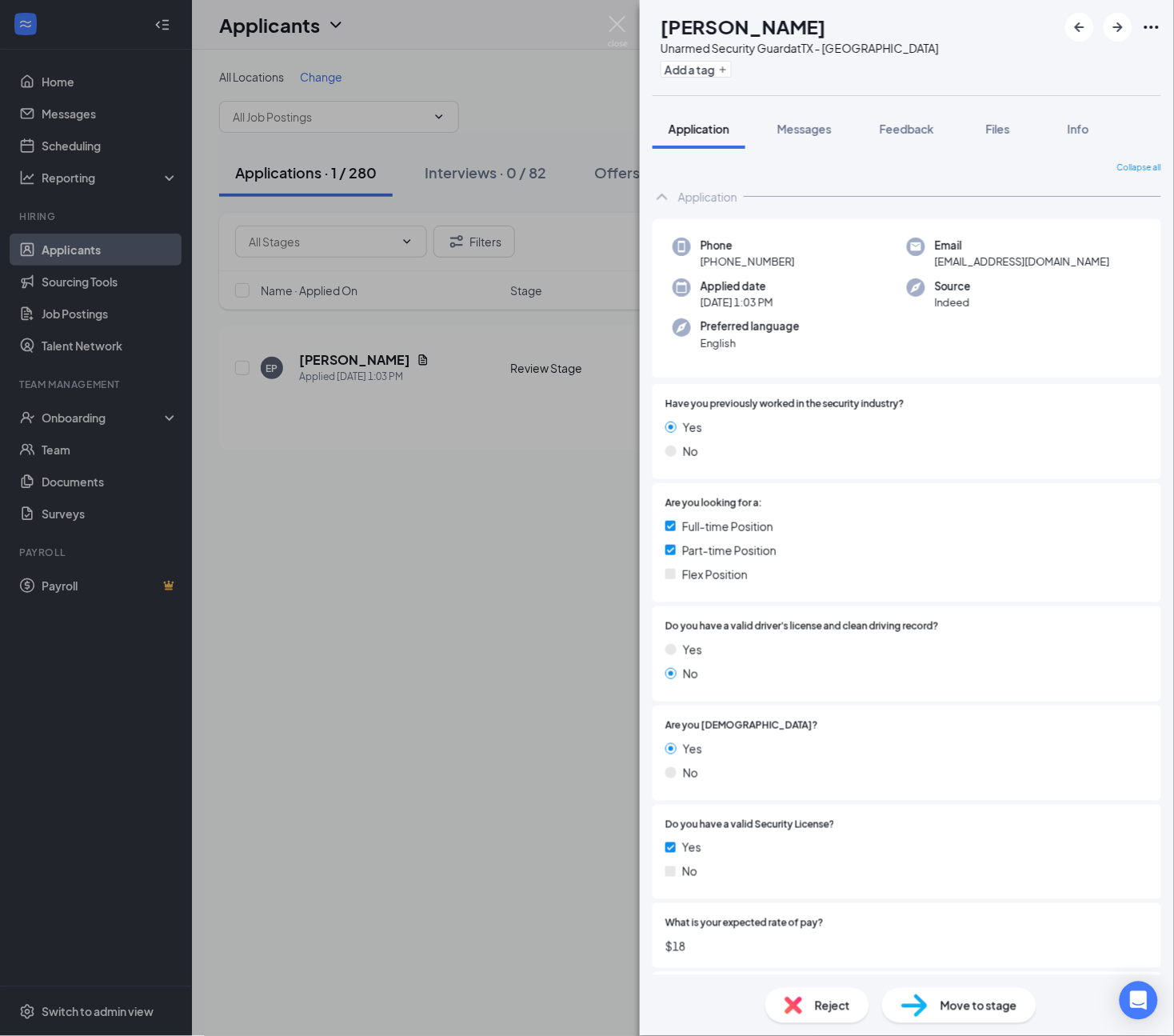
click at [966, 1002] on span "Move to stage" at bounding box center [978, 1004] width 77 height 18
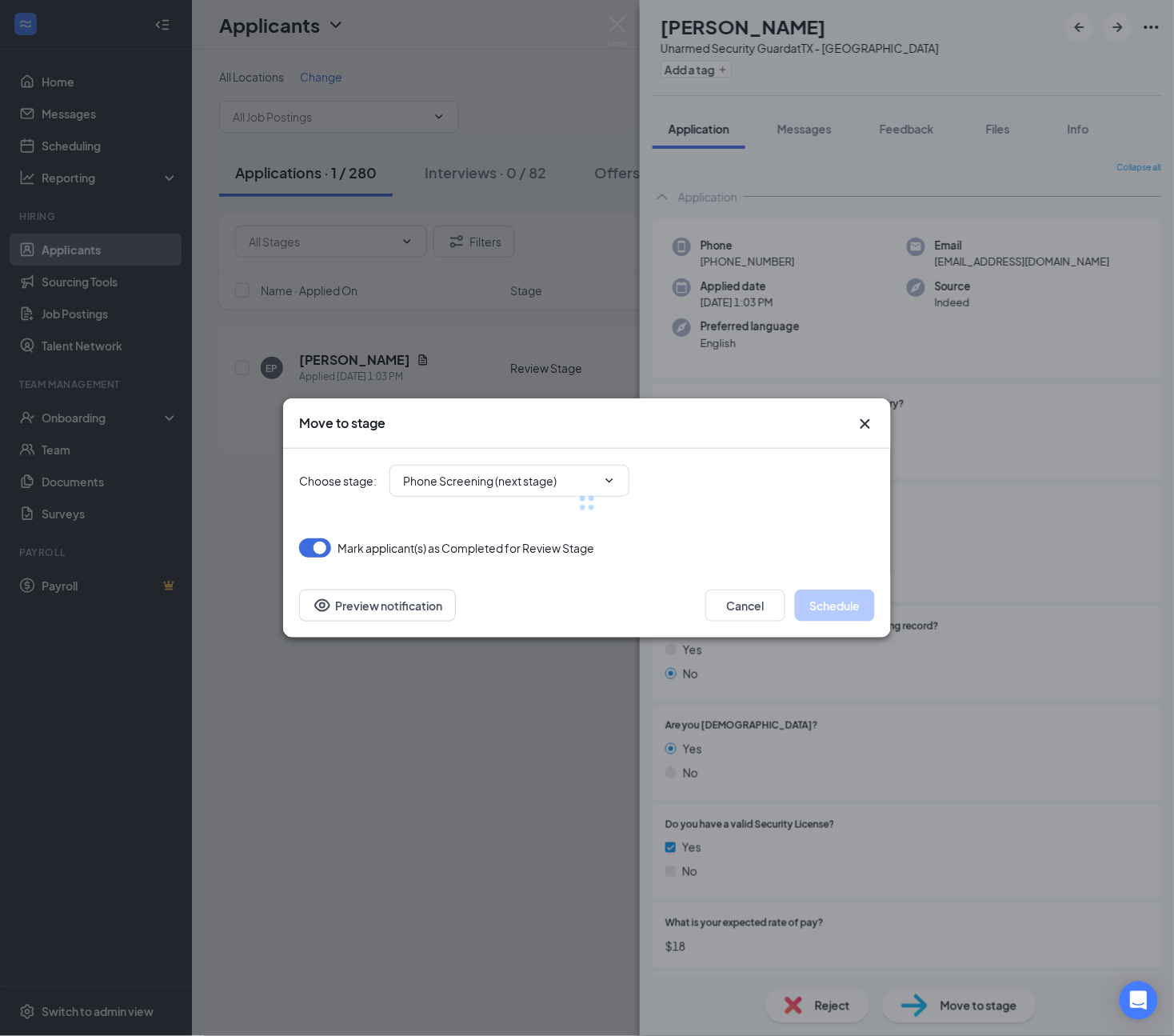
click at [529, 480] on div at bounding box center [587, 502] width 575 height 108
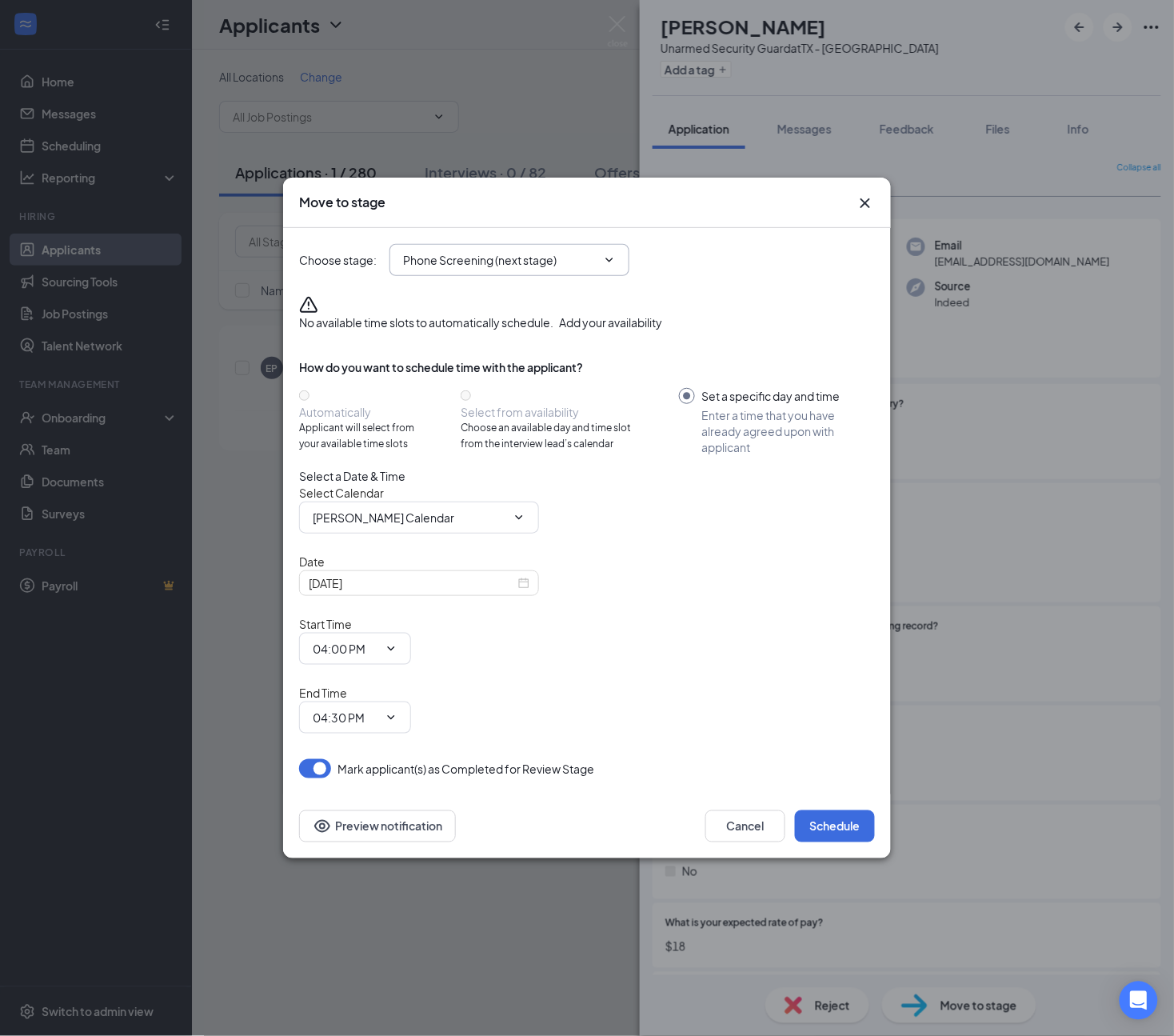
click at [505, 269] on input "Phone Screening (next stage)" at bounding box center [499, 259] width 194 height 18
click at [467, 376] on div "Offer Letter" at bounding box center [436, 368] width 63 height 18
type input "Offer Letter"
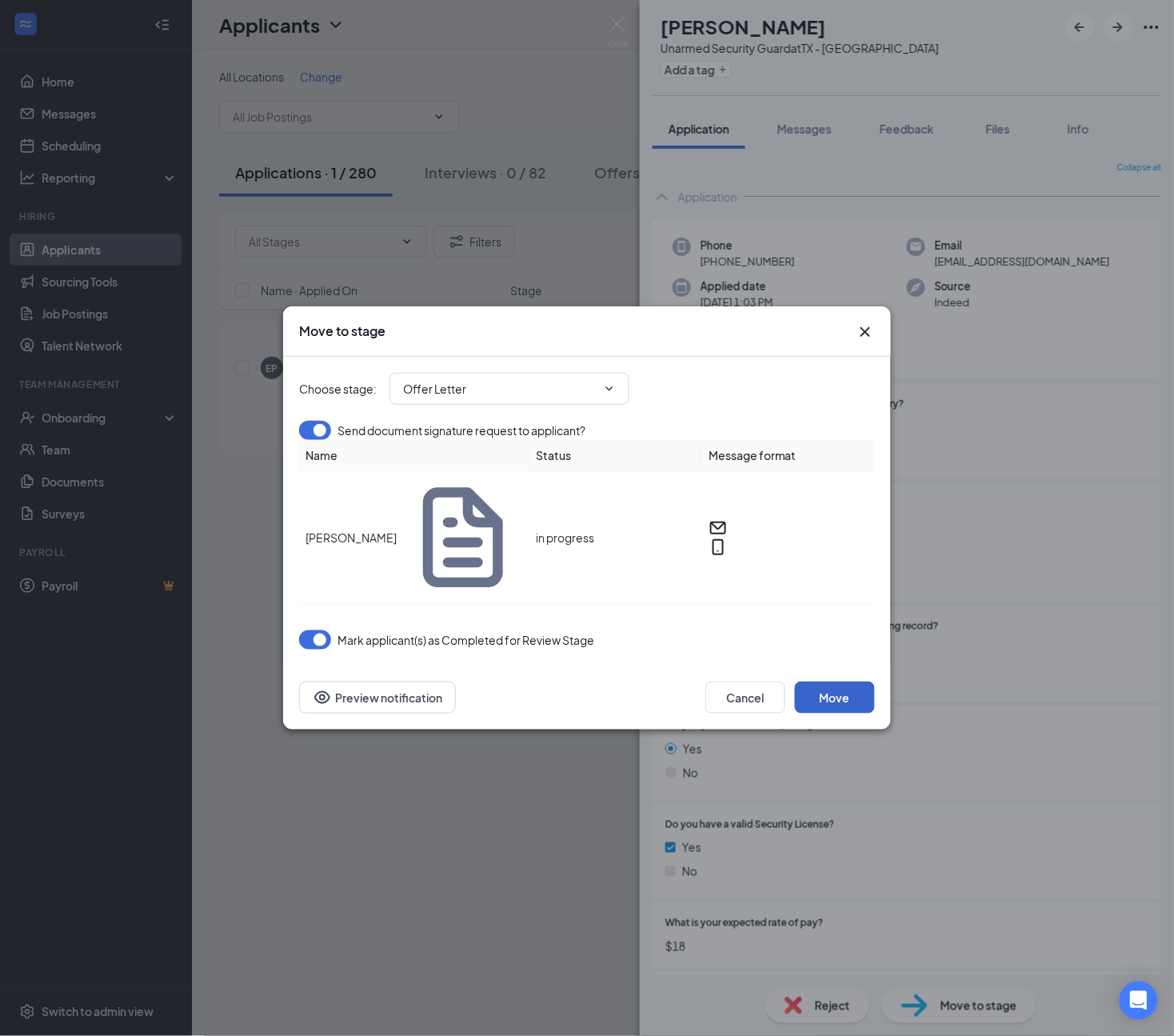
click at [849, 681] on button "Move" at bounding box center [835, 697] width 80 height 32
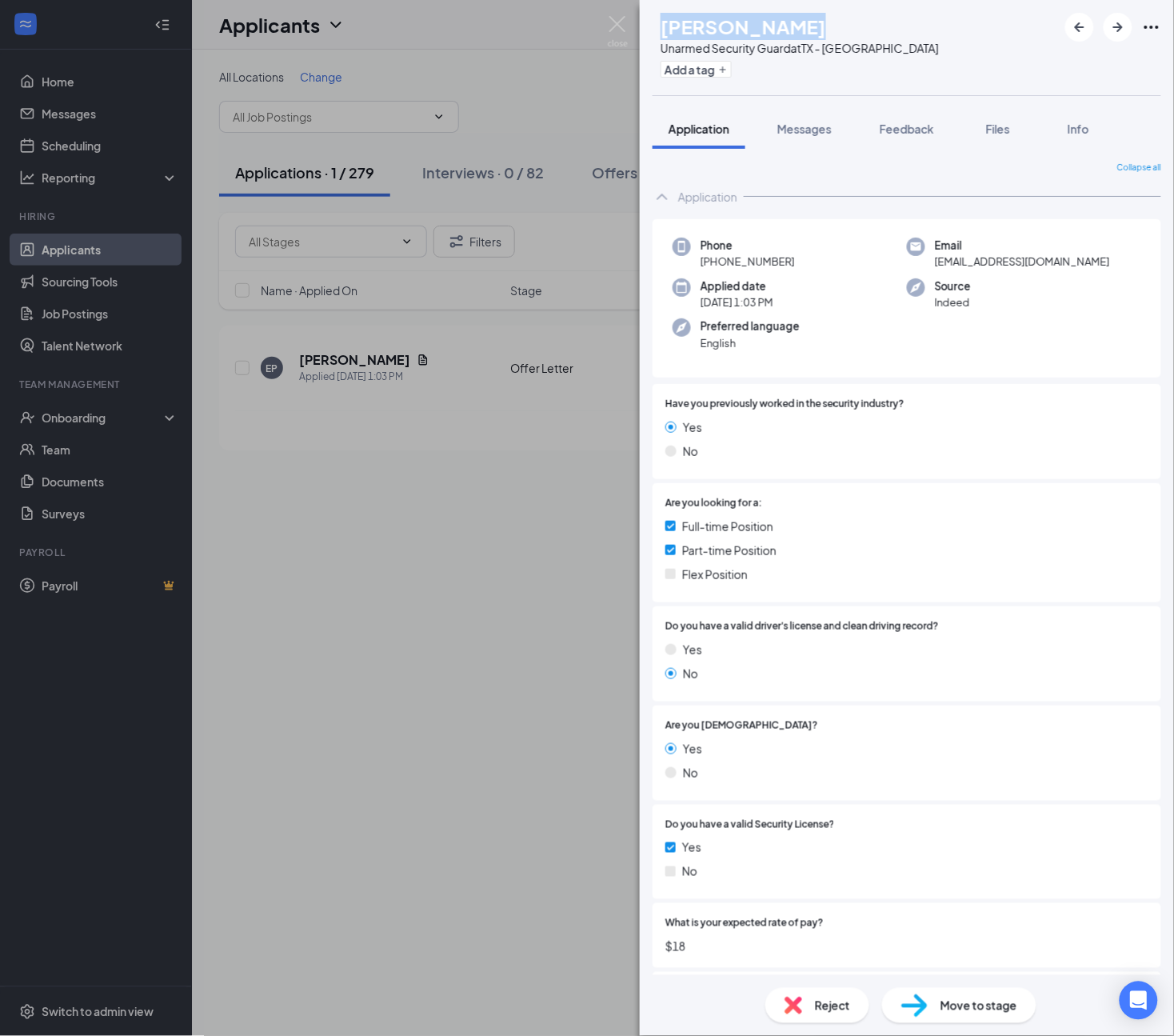
drag, startPoint x: 836, startPoint y: 26, endPoint x: 698, endPoint y: 30, distance: 138.1
click at [698, 30] on div "[PERSON_NAME]" at bounding box center [800, 26] width 278 height 27
copy h1 "[PERSON_NAME]"
drag, startPoint x: 1073, startPoint y: 256, endPoint x: 928, endPoint y: 272, distance: 145.9
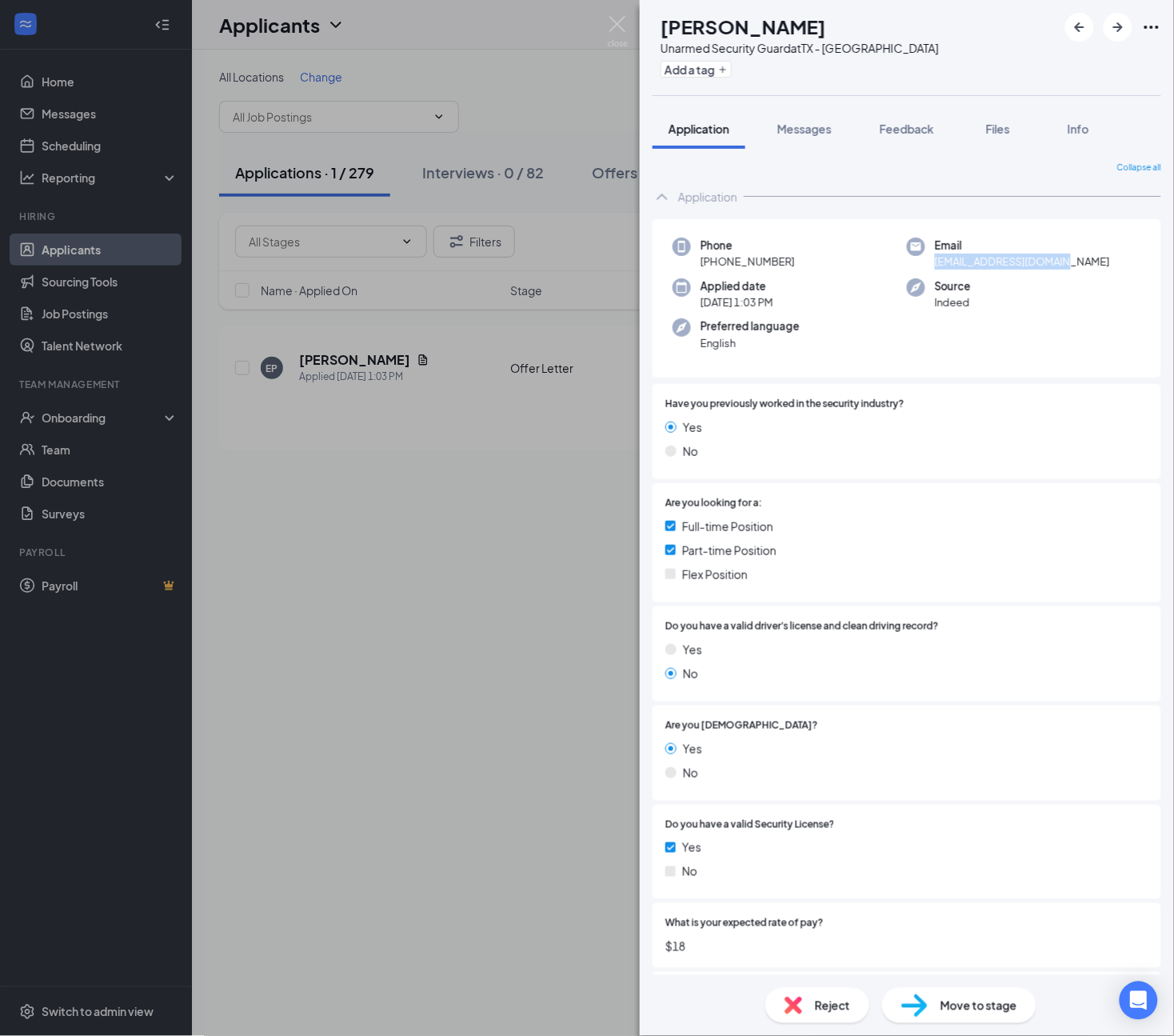
click at [928, 272] on div "Phone [PHONE_NUMBER] Email [EMAIL_ADDRESS][DOMAIN_NAME] Applied date [DATE] 1:0…" at bounding box center [906, 298] width 509 height 159
copy span "[EMAIL_ADDRESS][DOMAIN_NAME]"
click at [57, 329] on div "EP [PERSON_NAME] Unarmed Security Guard at [GEOGRAPHIC_DATA] - Sweetwater Add a…" at bounding box center [587, 518] width 1174 height 1036
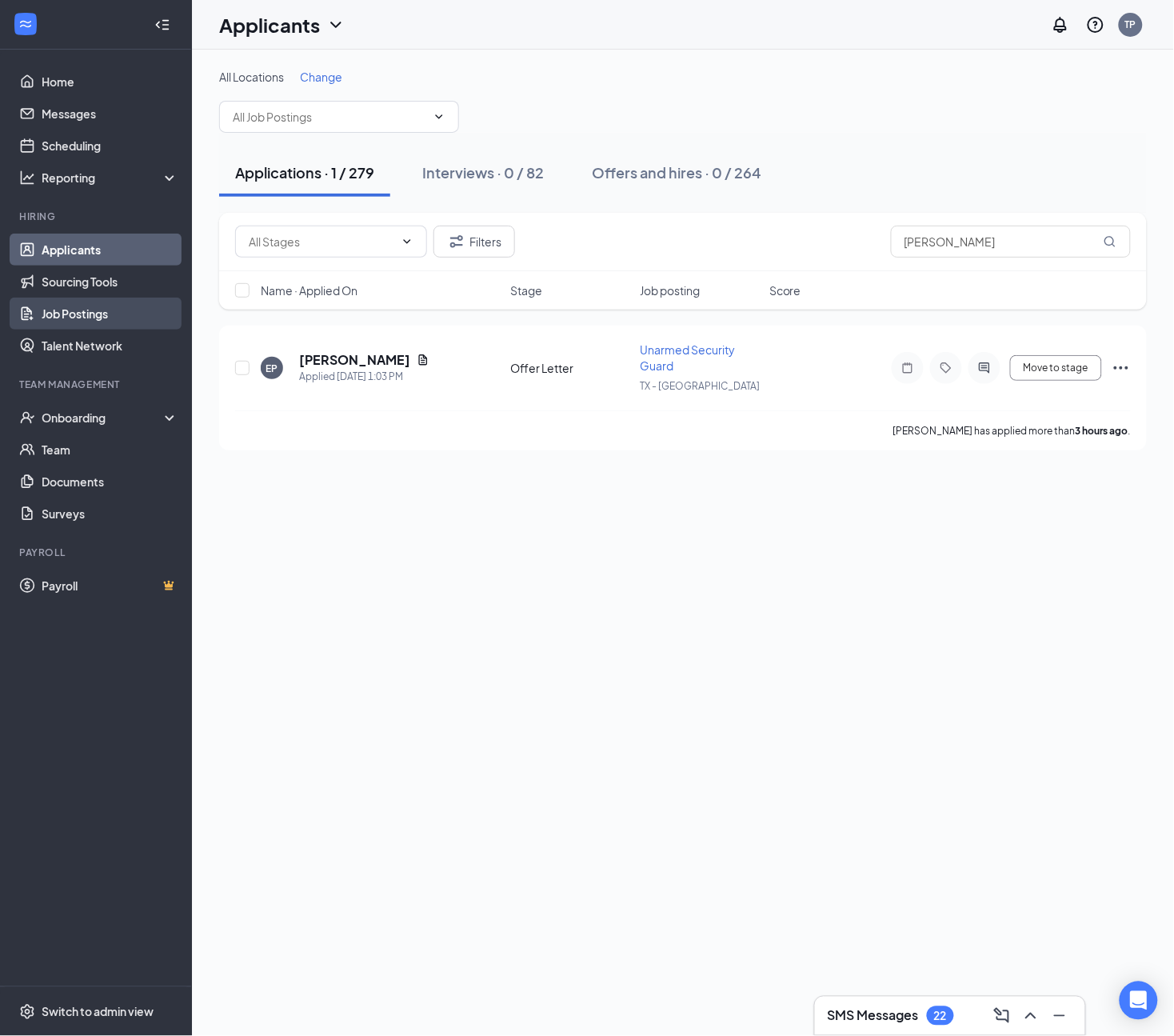
click at [69, 325] on link "Job Postings" at bounding box center [110, 313] width 137 height 32
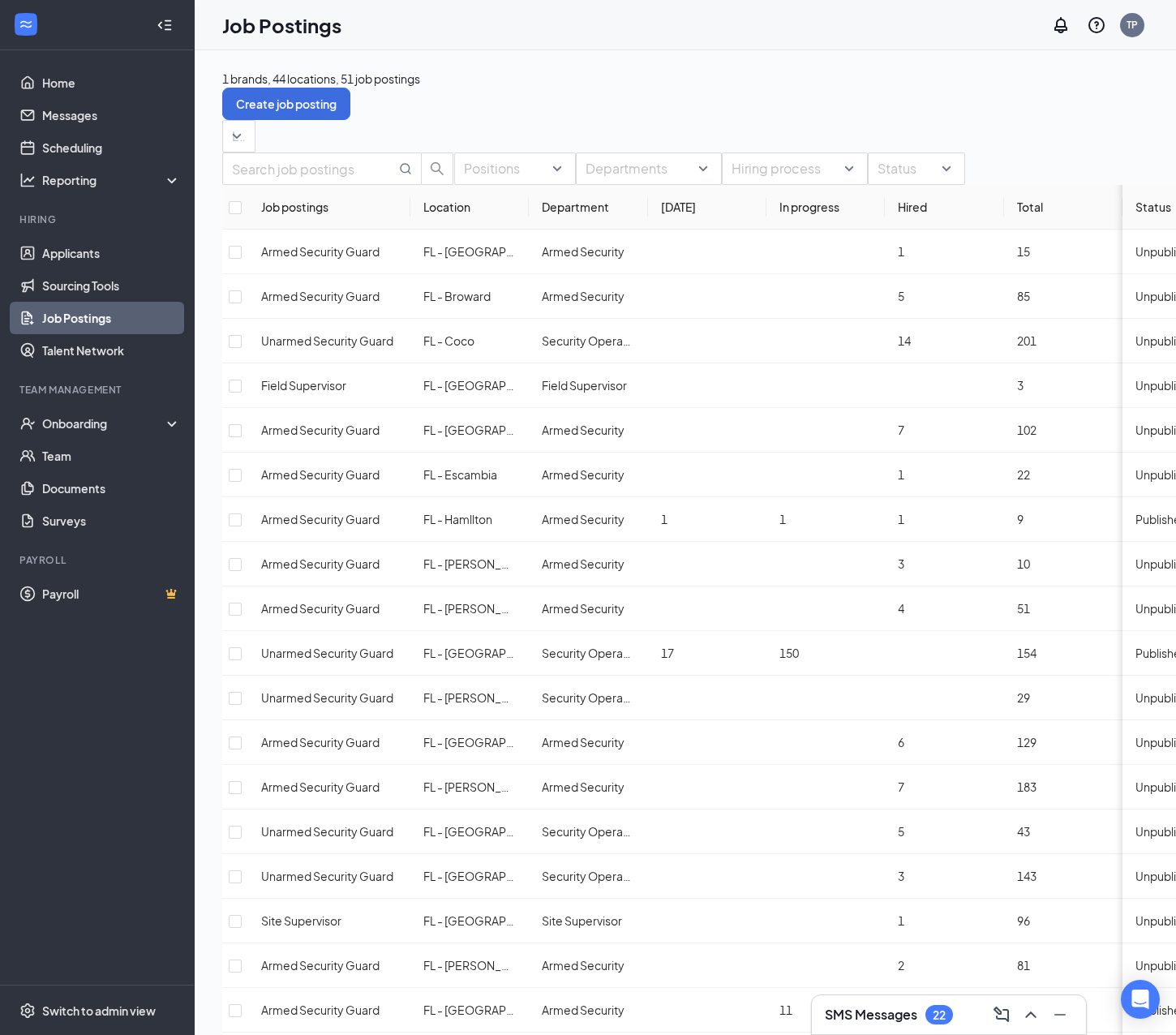
click at [1049, 185] on div "Positions Departments Hiring process Status" at bounding box center [749, 168] width 1055 height 33
click at [965, 185] on div "Positions Departments Hiring process Status" at bounding box center [593, 168] width 744 height 33
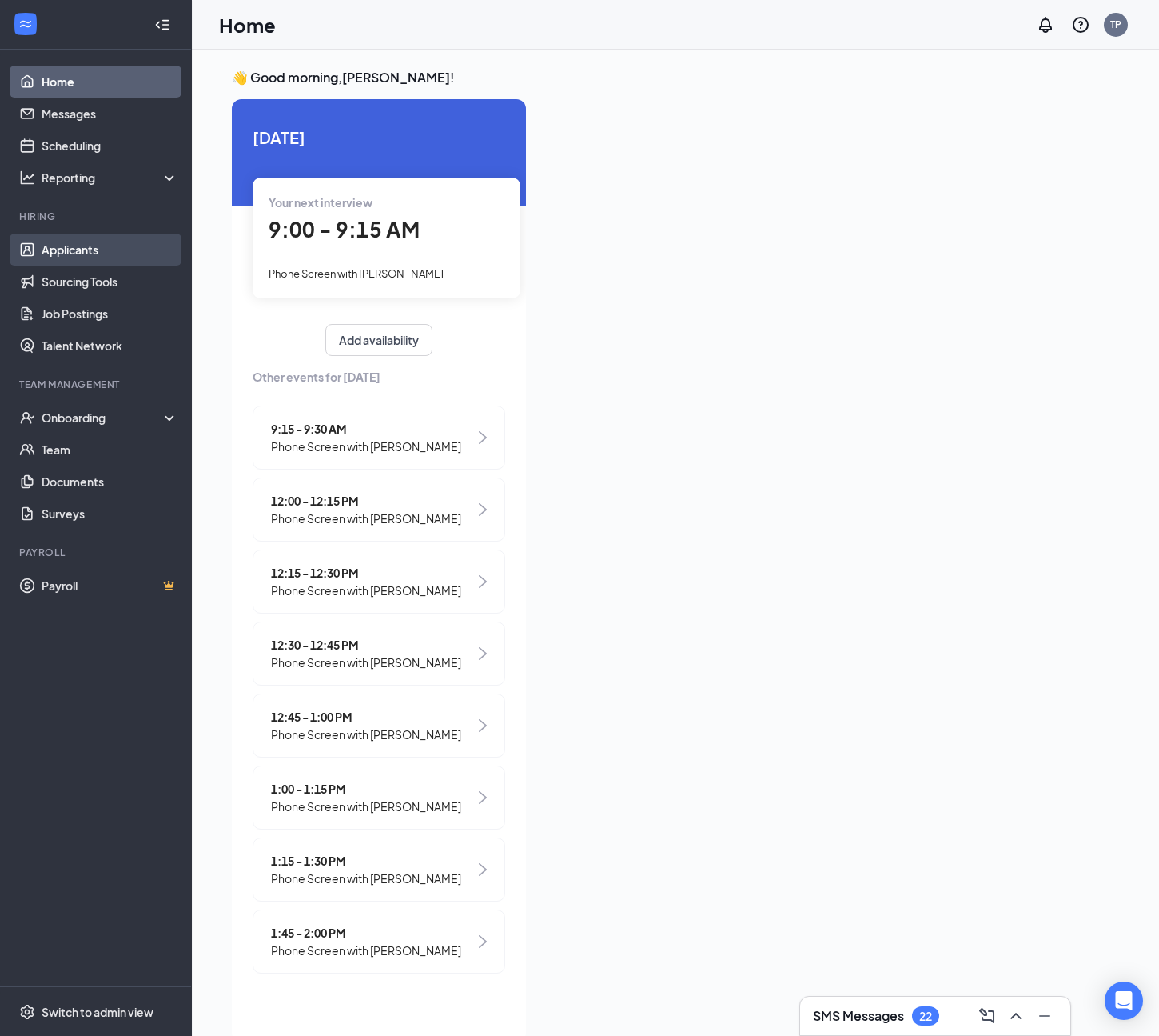
click at [85, 259] on link "Applicants" at bounding box center [110, 249] width 137 height 32
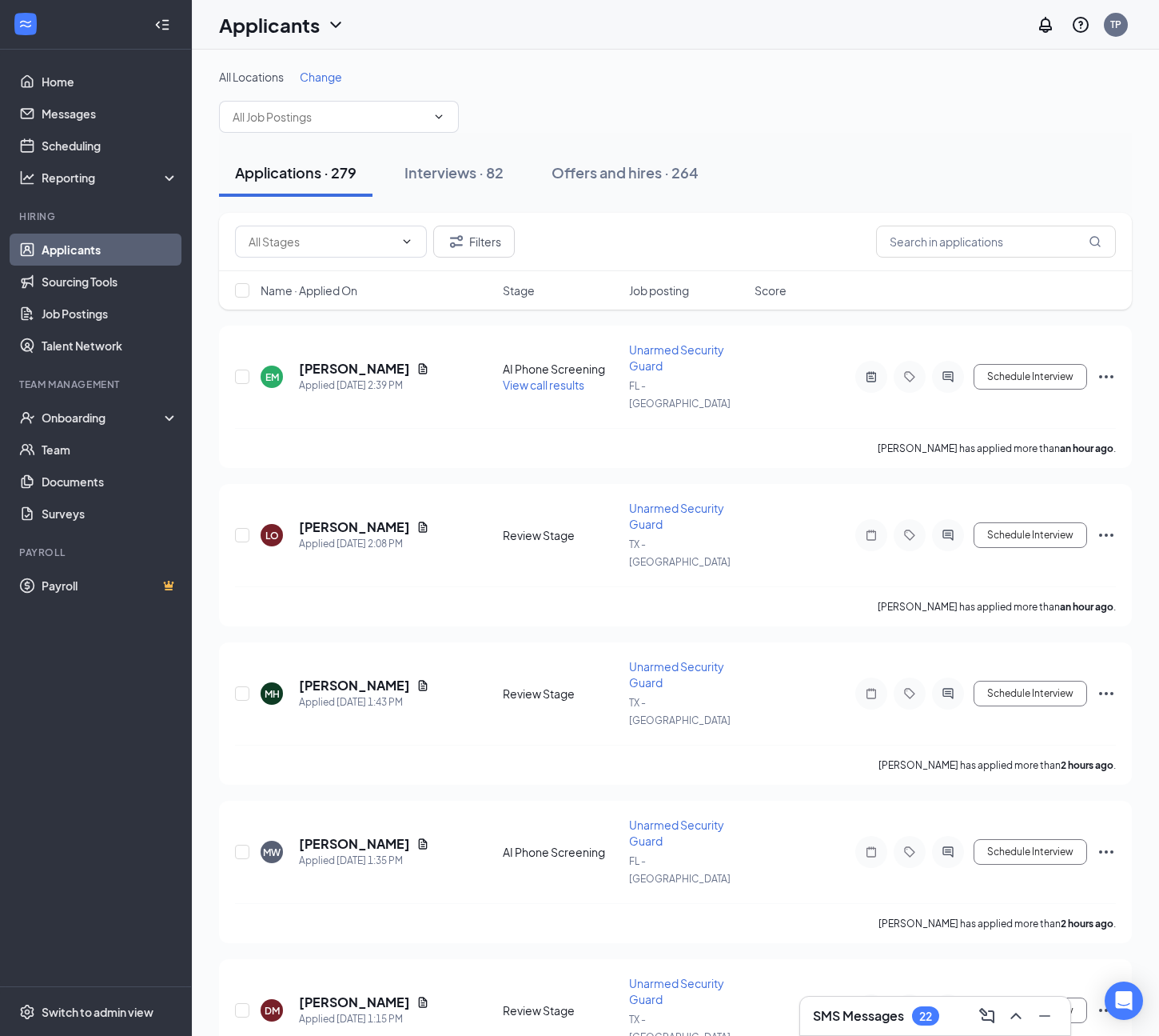
click at [1040, 262] on div "Filters" at bounding box center [675, 242] width 913 height 58
click at [750, 178] on div "Applications · 279 Interviews · 82 Offers and hires · 264" at bounding box center [675, 173] width 913 height 48
click at [704, 171] on button "Offers and hires · 264" at bounding box center [624, 173] width 179 height 48
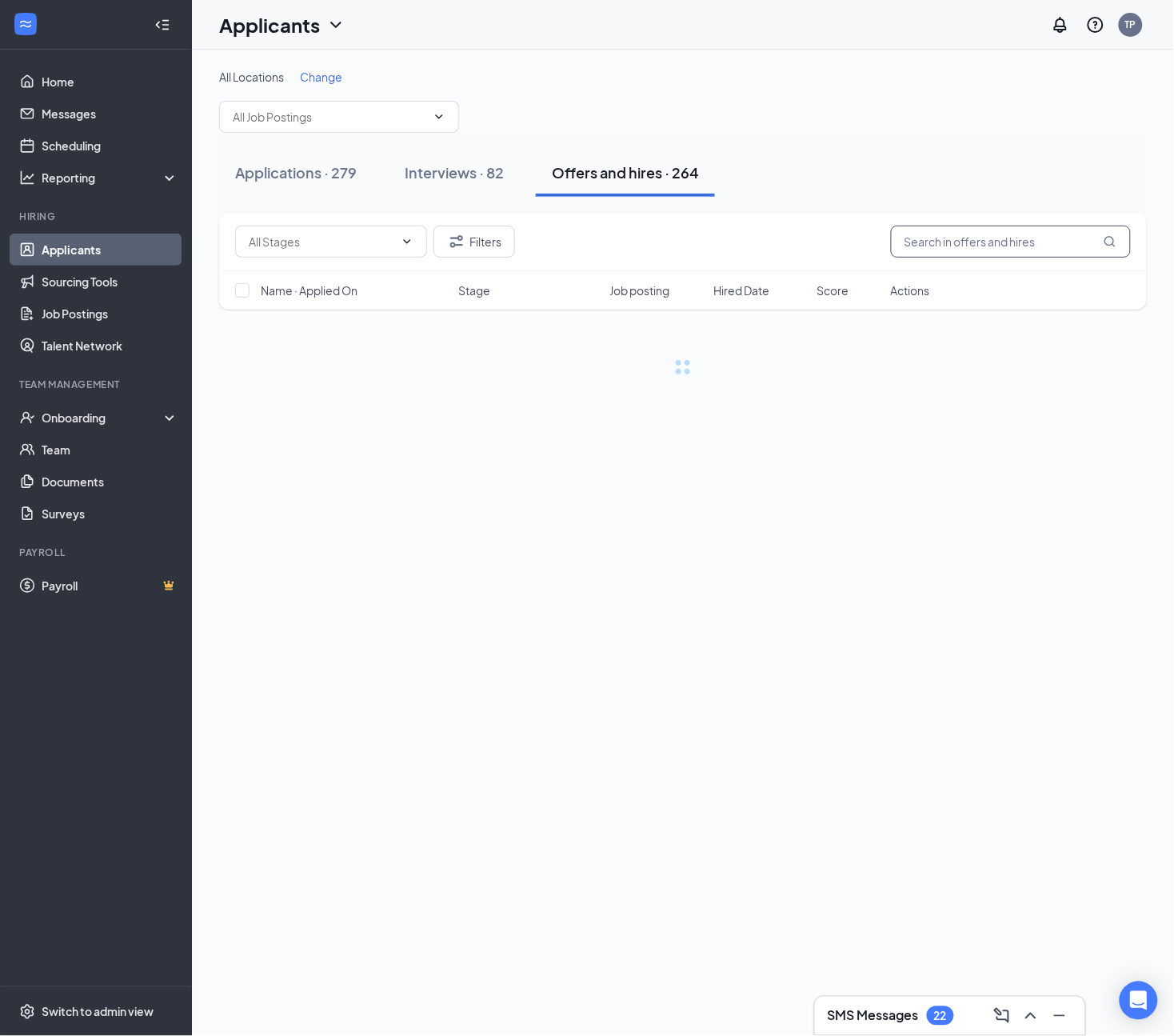
click at [978, 248] on input "text" at bounding box center [1010, 241] width 240 height 32
paste input "[PERSON_NAME]"
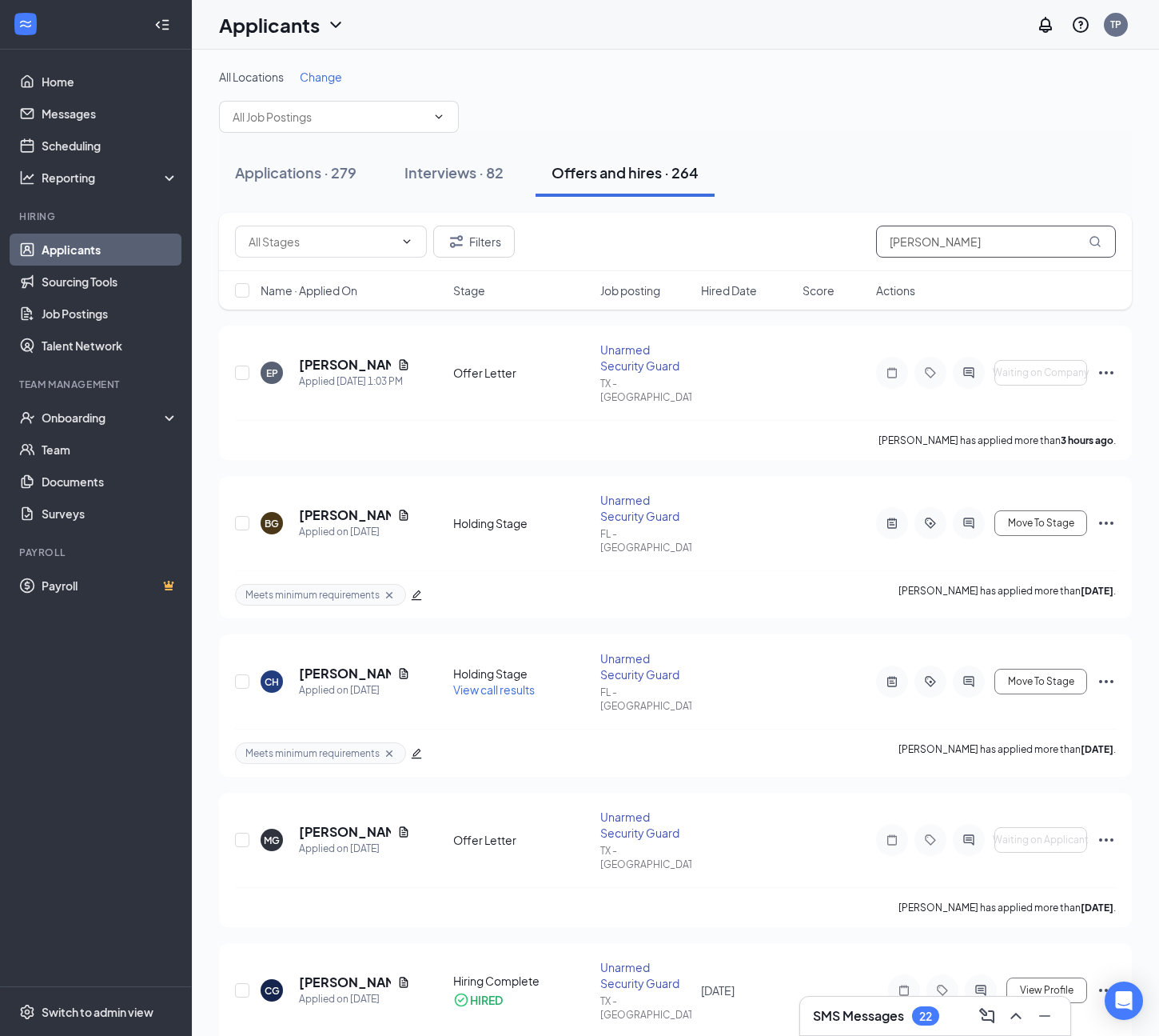
type input "[PERSON_NAME]"
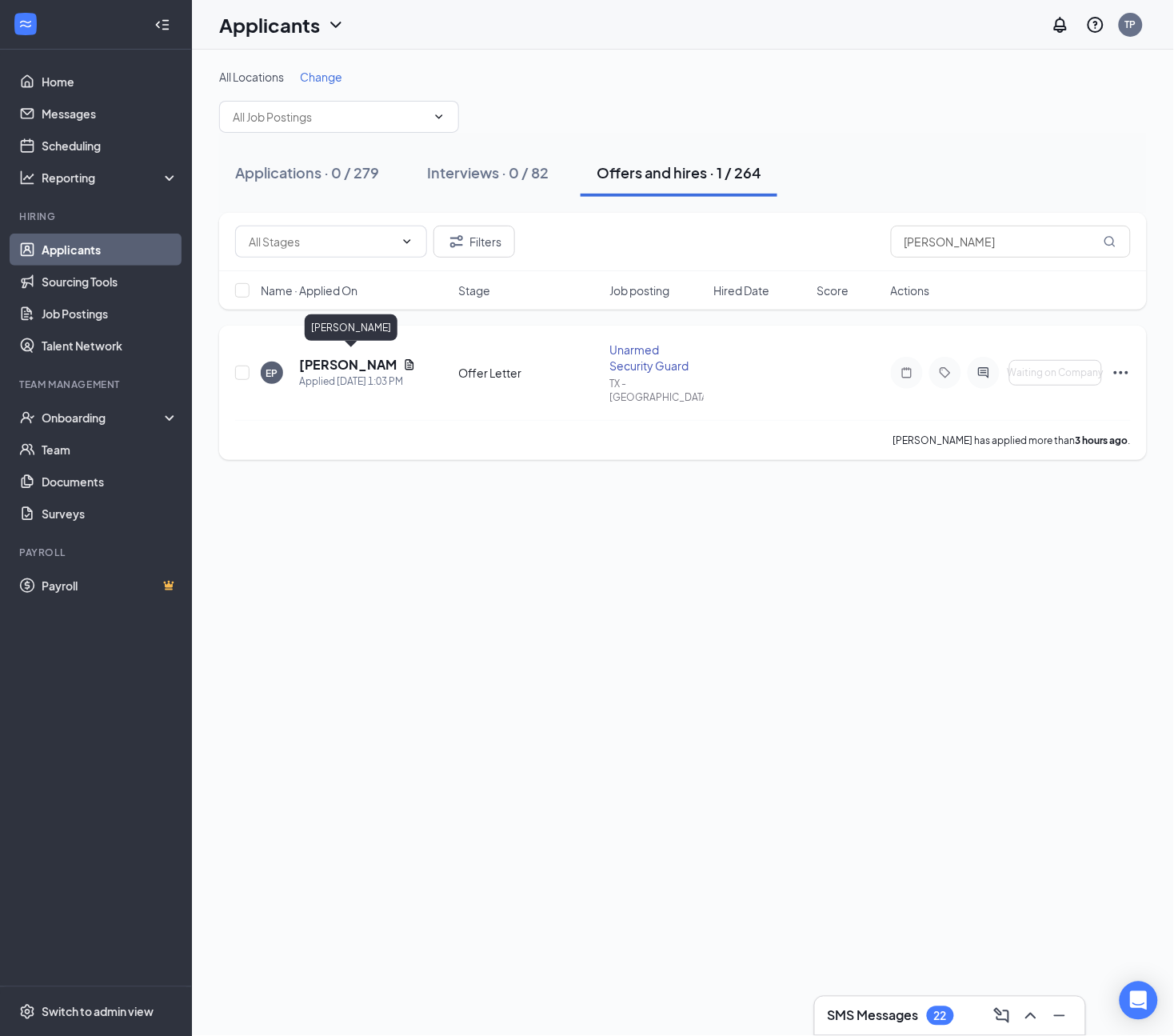
click at [357, 356] on h5 "[PERSON_NAME]" at bounding box center [347, 364] width 97 height 18
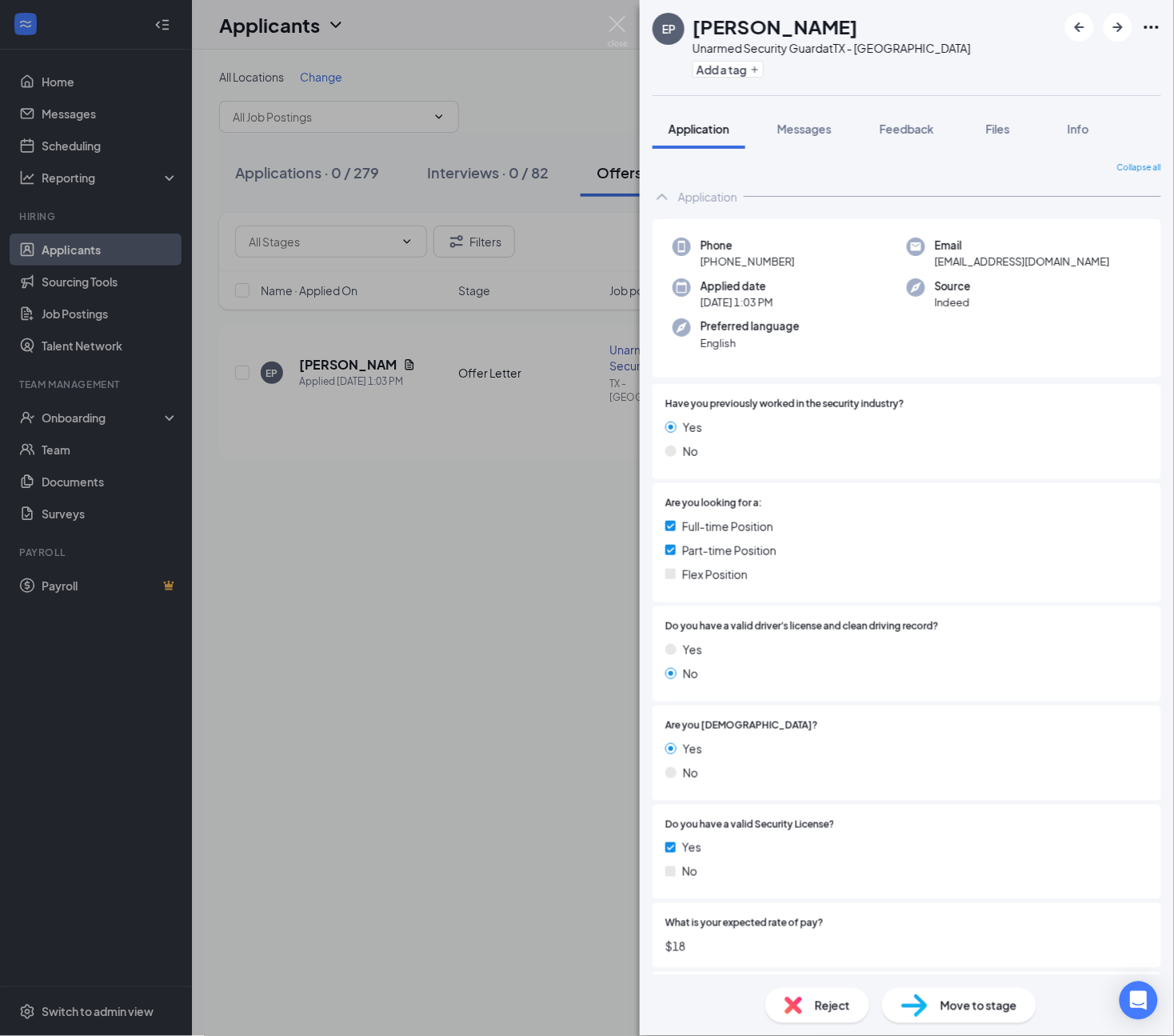
drag, startPoint x: 801, startPoint y: 266, endPoint x: 714, endPoint y: 265, distance: 87.0
click at [714, 265] on div "Phone +1 (512) 592-2312" at bounding box center [789, 253] width 234 height 32
copy span "(512) 592-2312"
click at [814, 129] on span "Messages" at bounding box center [804, 129] width 55 height 15
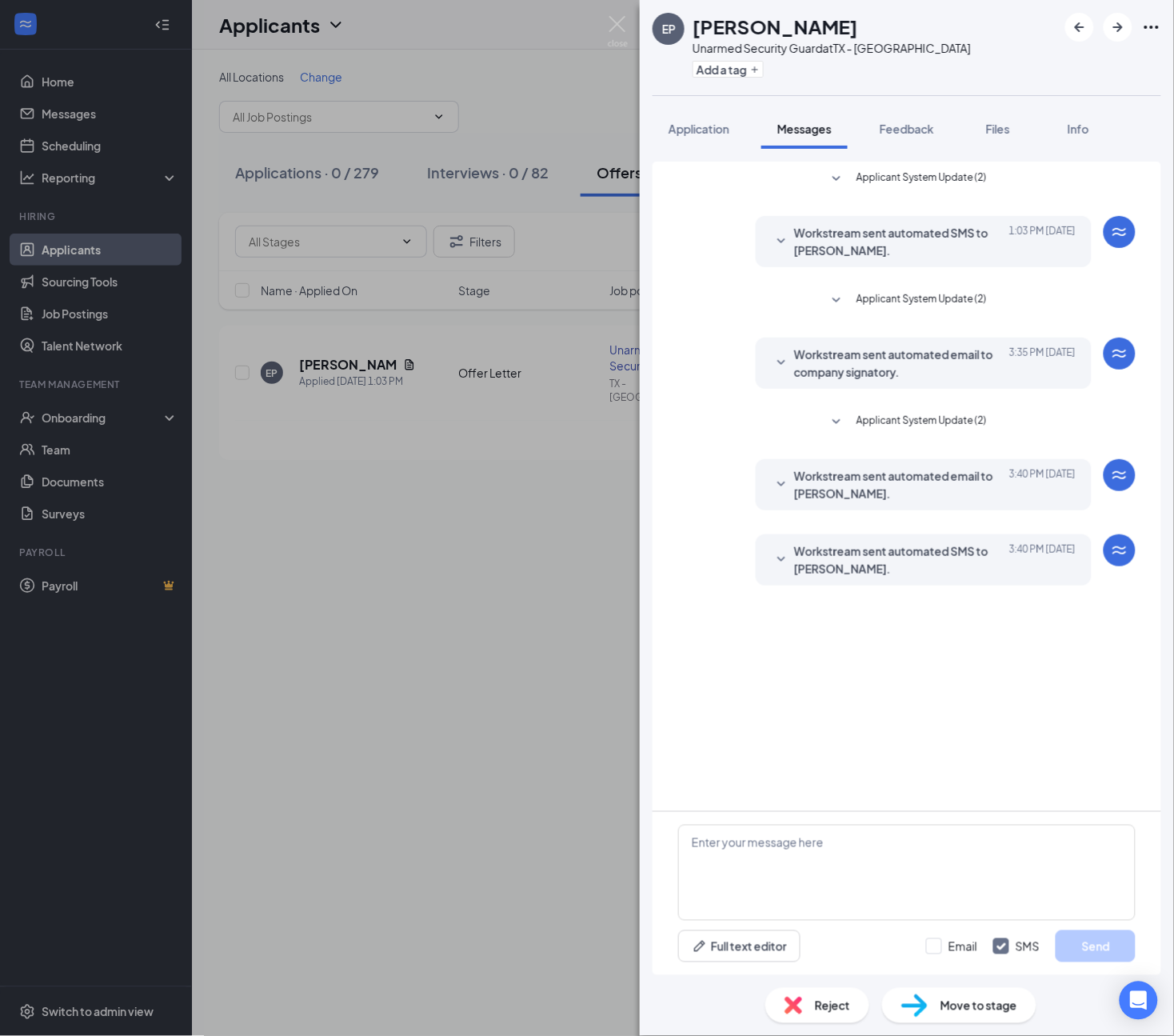
click at [885, 560] on span "Workstream sent automated SMS to Ebiney Pyburn." at bounding box center [899, 560] width 209 height 35
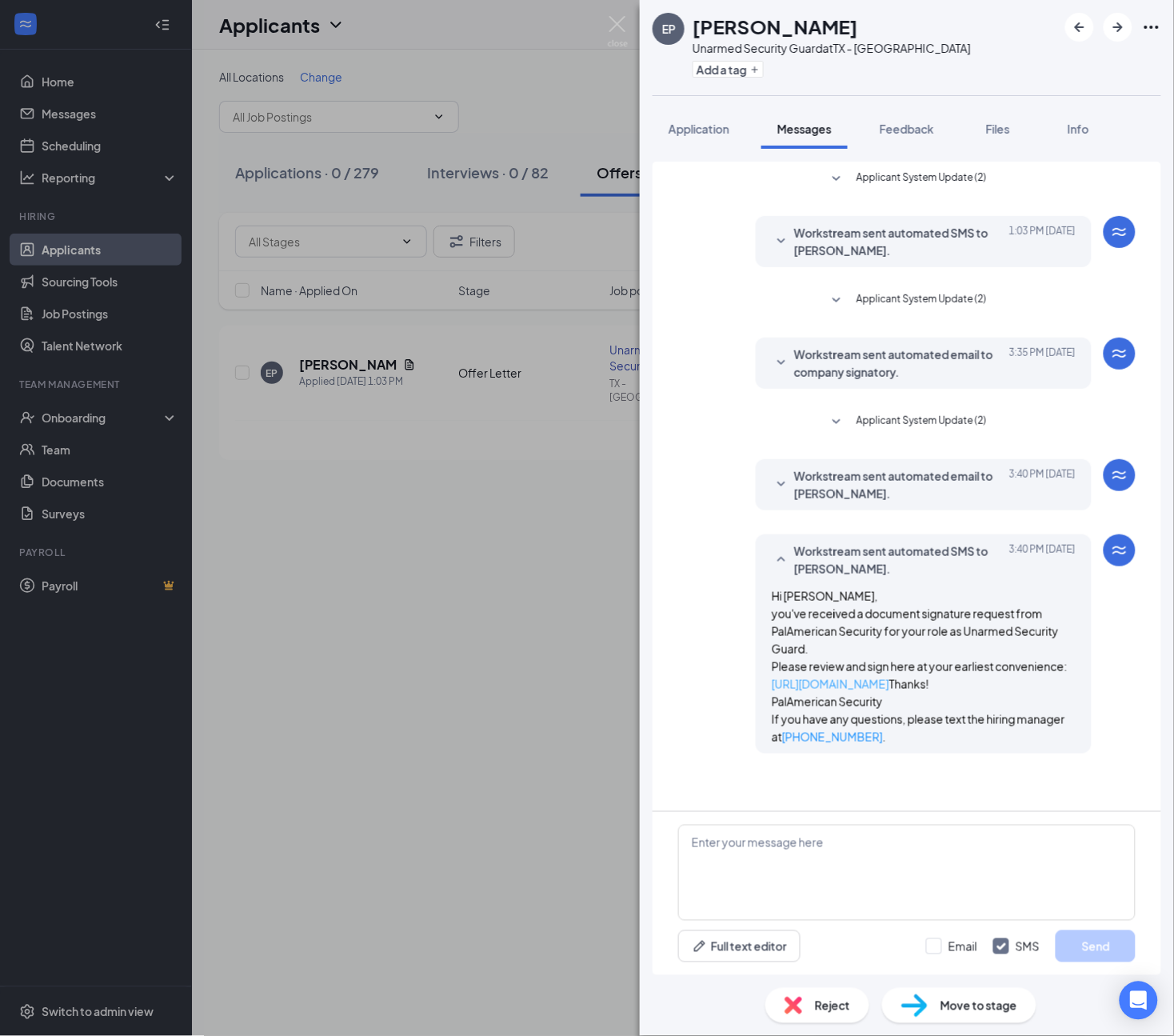
drag, startPoint x: 974, startPoint y: 682, endPoint x: 776, endPoint y: 689, distance: 198.1
click at [776, 689] on div "Hi Ebiney, you've received a document signature request from PalAmerican Securi…" at bounding box center [924, 665] width 304 height 158
copy link "https://l.wrkstrm.us/HV7lUxLrp"
click at [1016, 50] on div "EP Ebiney Pyburn Unarmed Security Guard at TX - Sweetwater Add a tag" at bounding box center [906, 47] width 535 height 95
click at [620, 28] on img at bounding box center [618, 32] width 20 height 32
